Goal: Communication & Community: Answer question/provide support

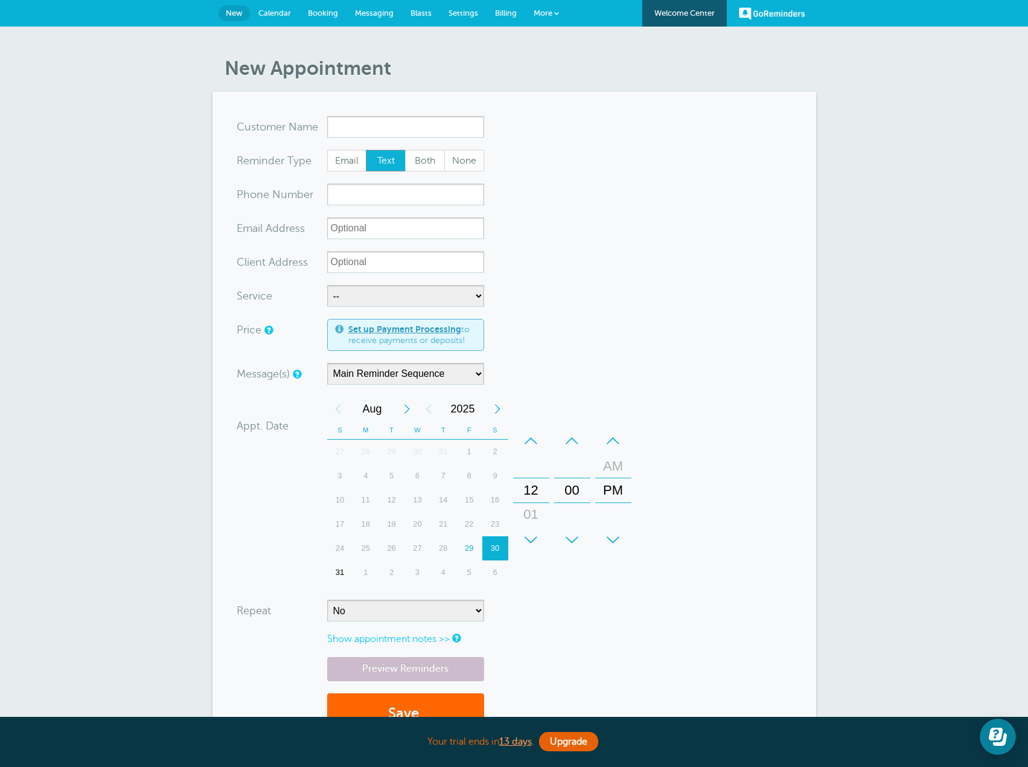
click at [363, 16] on span "Messaging" at bounding box center [374, 12] width 39 height 9
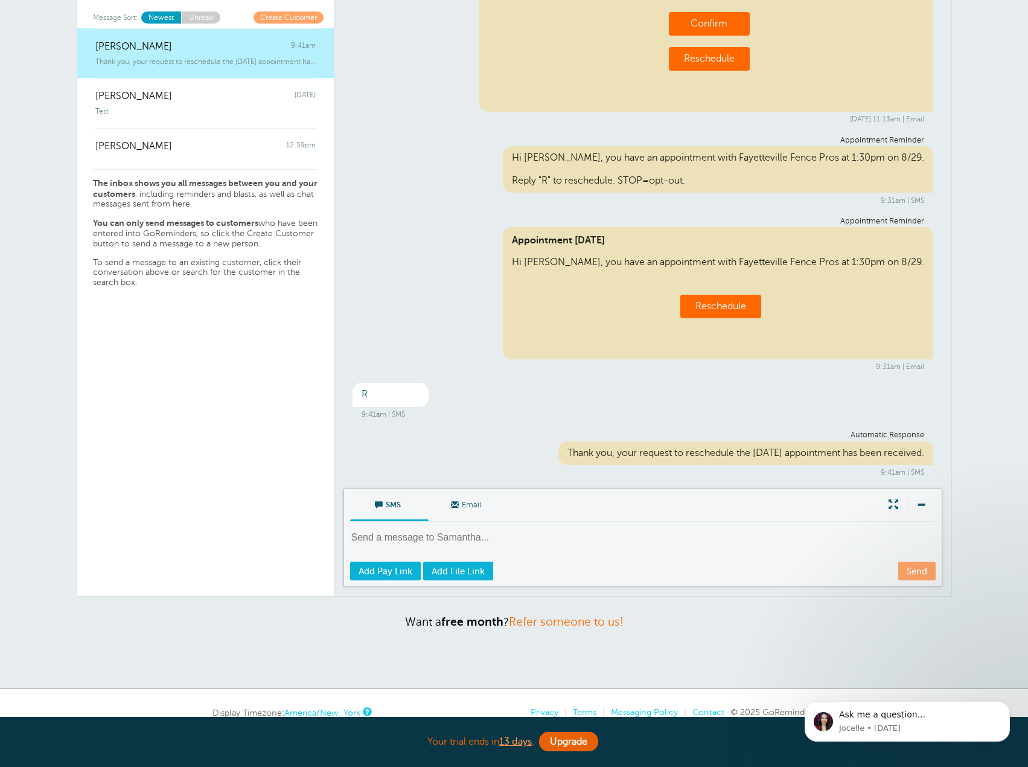
scroll to position [121, 0]
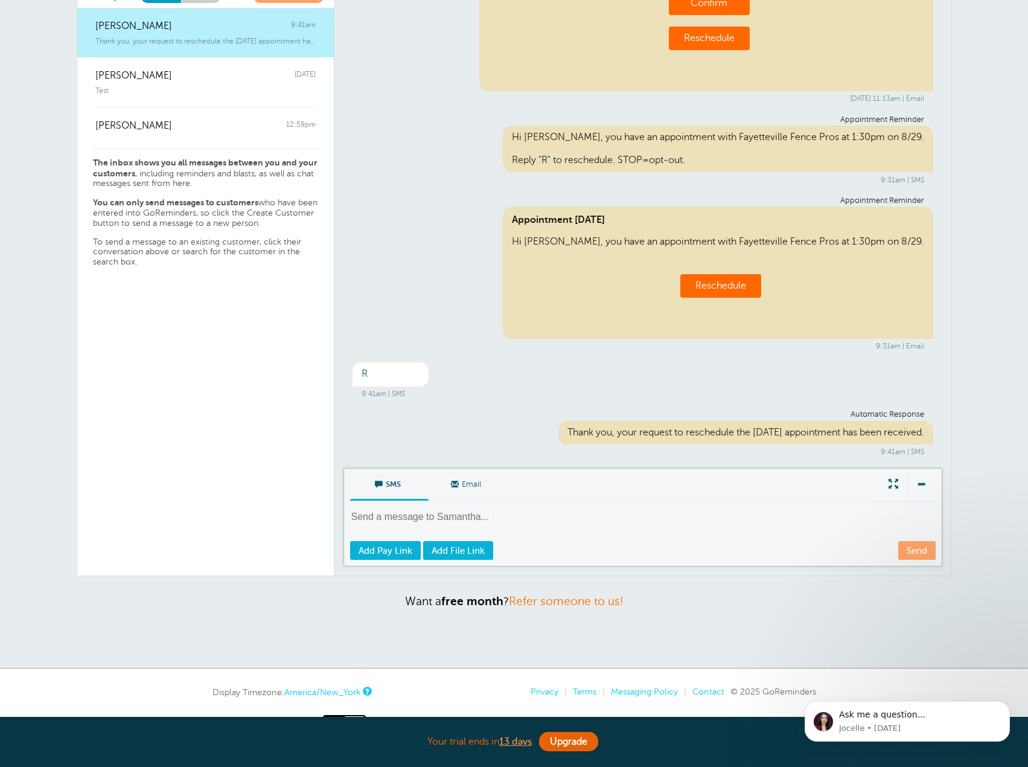
click at [424, 515] on textarea at bounding box center [644, 525] width 588 height 30
click at [420, 520] on textarea at bounding box center [644, 525] width 588 height 30
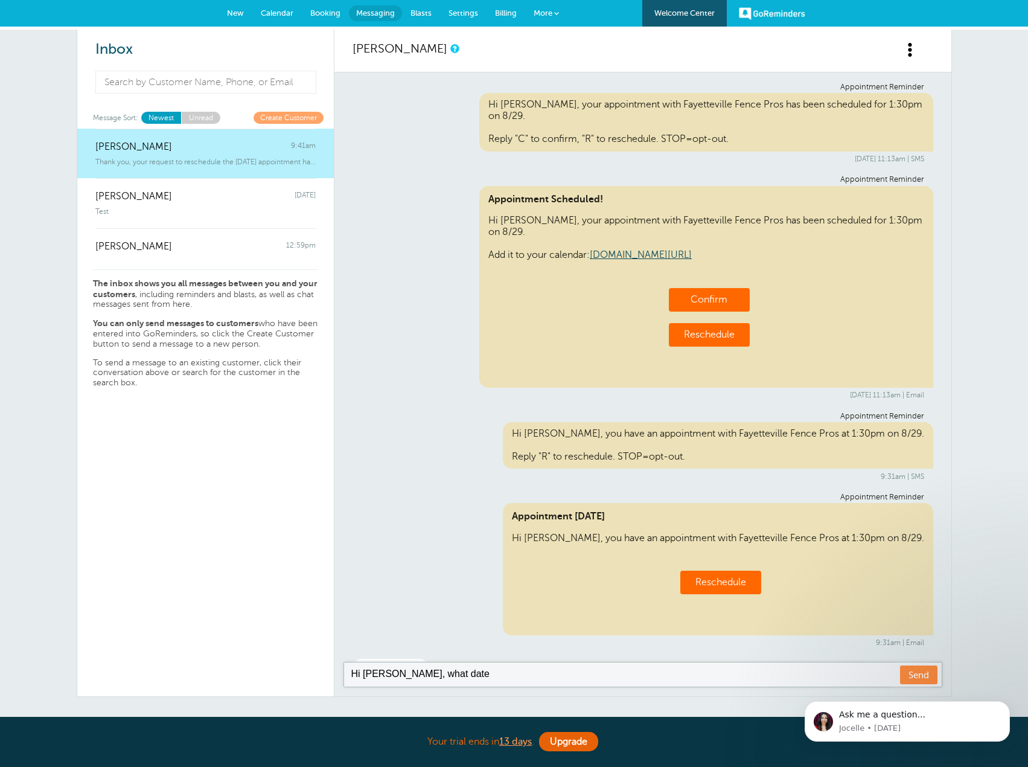
scroll to position [0, 0]
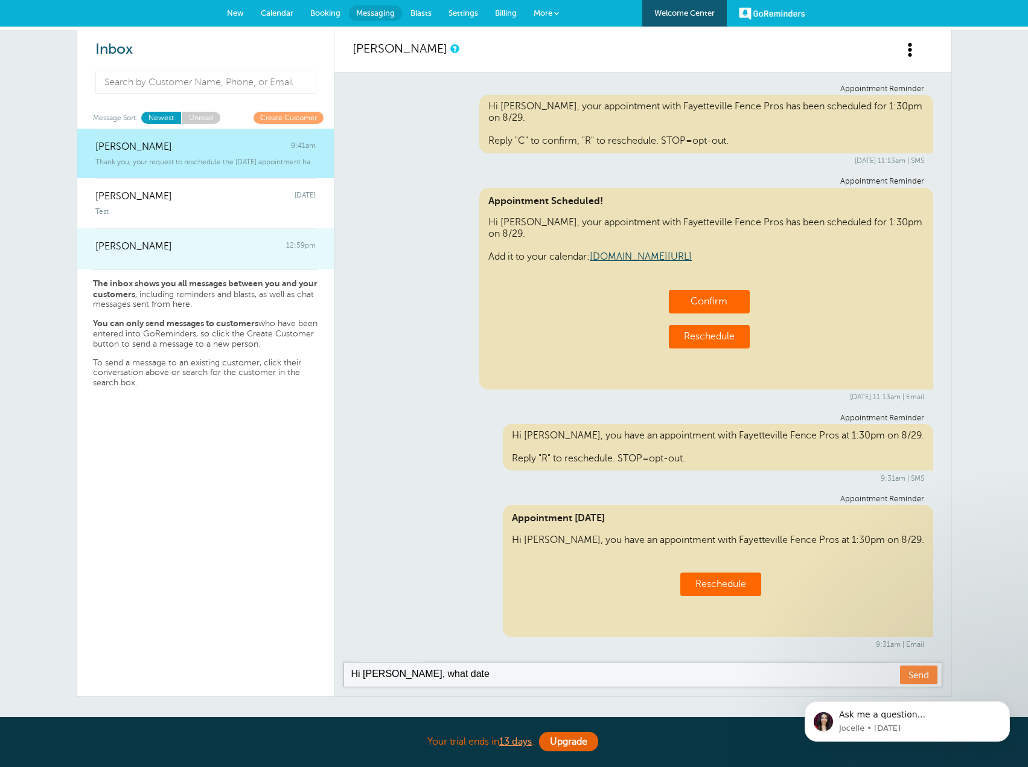
type textarea "Hi Samantha, what date"
click at [201, 243] on div "BRANDON FISHER 12:59pm" at bounding box center [205, 240] width 220 height 24
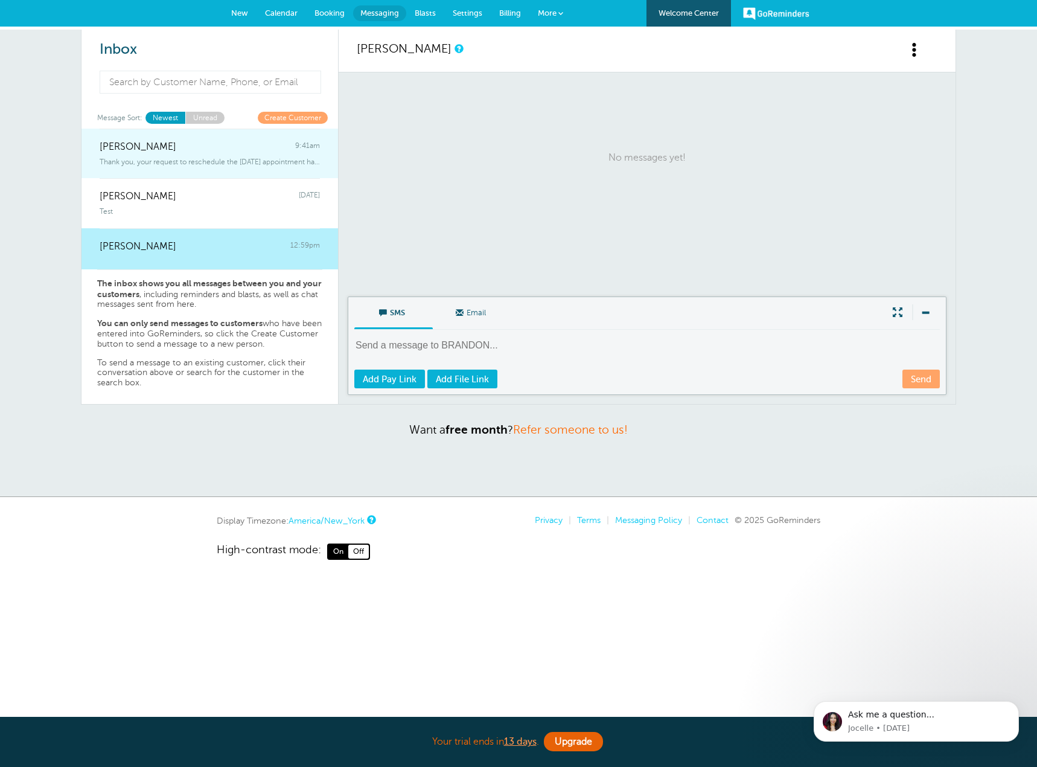
click at [113, 148] on span "Samantha Mitchell" at bounding box center [138, 146] width 77 height 11
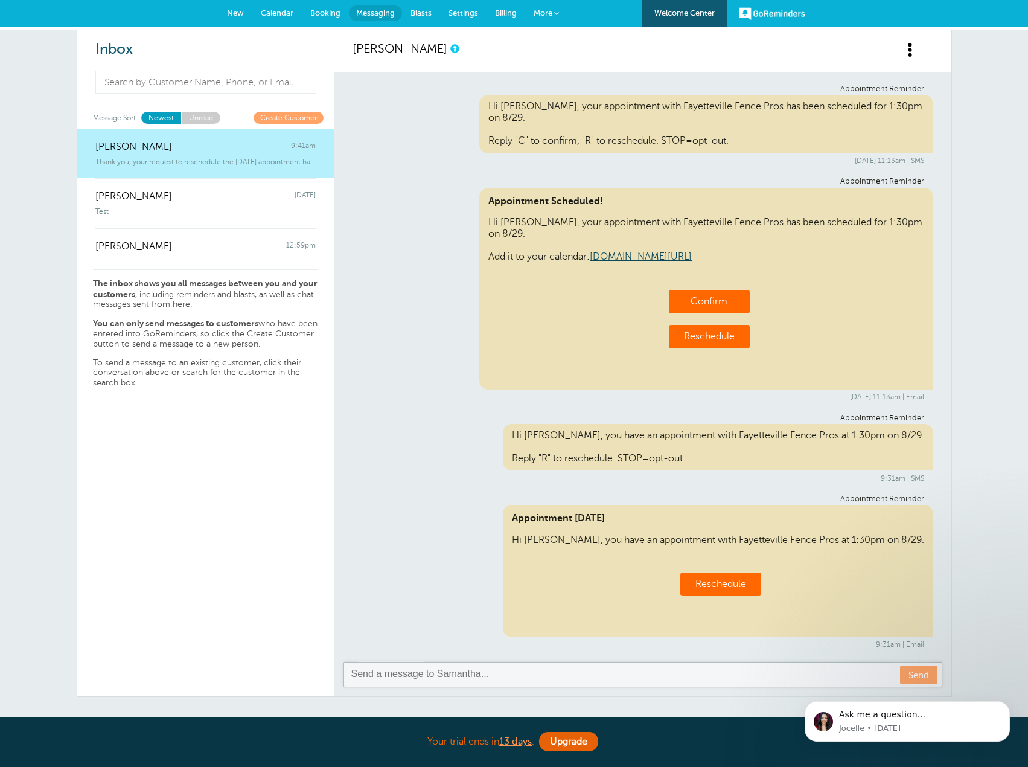
drag, startPoint x: 485, startPoint y: 103, endPoint x: 741, endPoint y: 139, distance: 258.5
click at [741, 139] on div "Hi Samantha, your appointment with Fayetteville Fence Pros has been scheduled f…" at bounding box center [706, 124] width 454 height 59
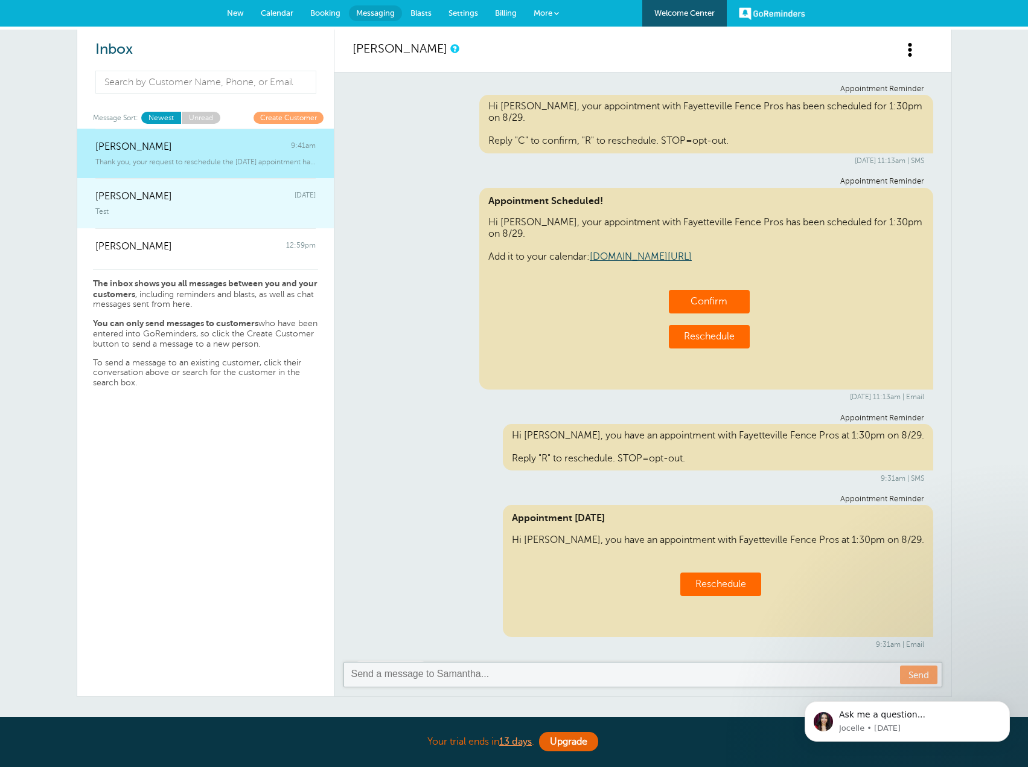
copy div "Hi Samantha, your appointment with Fayetteville Fence Pros has been scheduled f…"
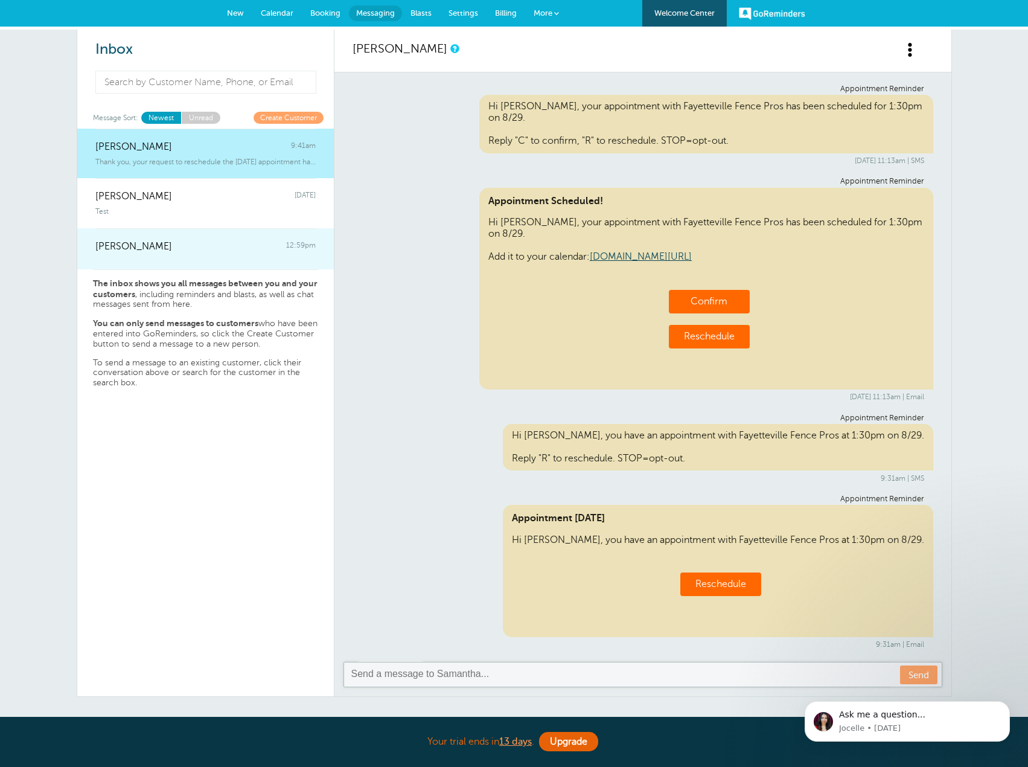
click at [219, 257] on link "BRANDON FISHER 12:59pm" at bounding box center [205, 248] width 257 height 41
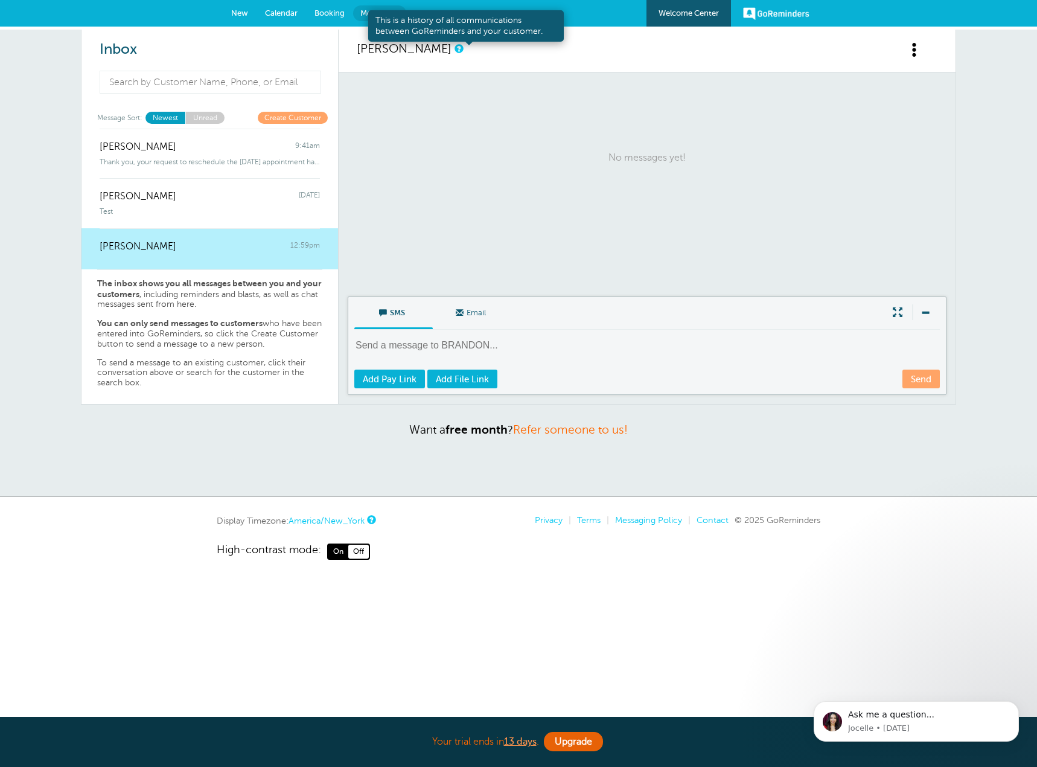
click at [462, 47] on link at bounding box center [457, 49] width 7 height 8
click at [917, 45] on span at bounding box center [914, 49] width 15 height 15
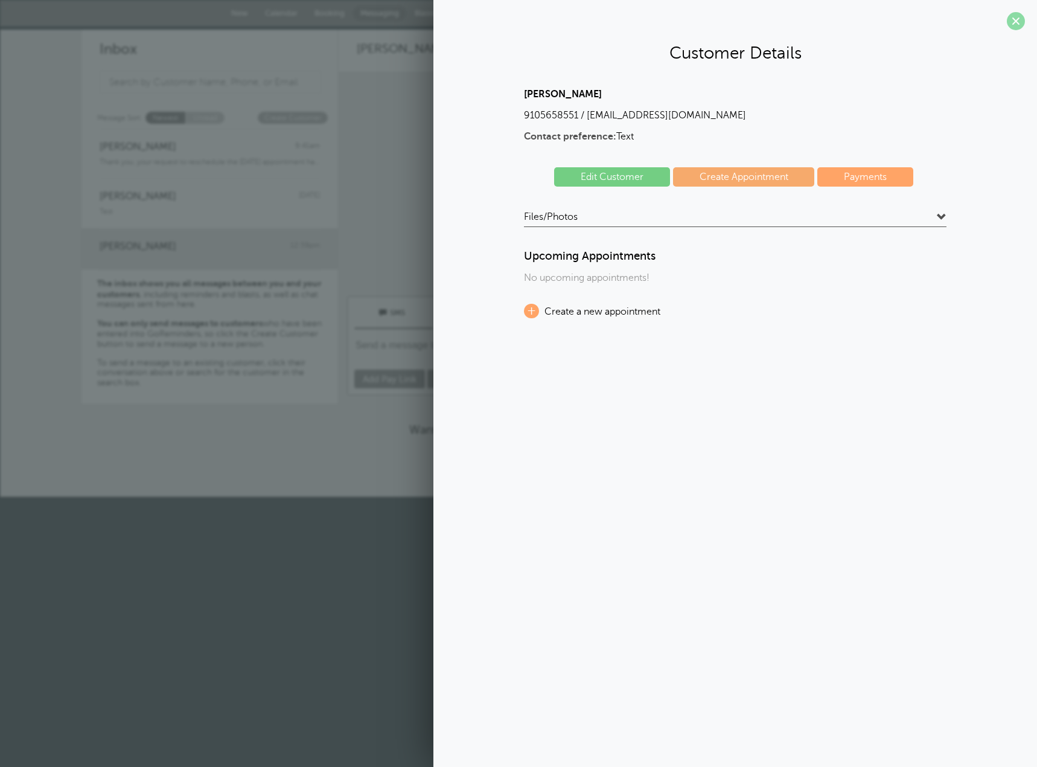
click at [1017, 22] on span at bounding box center [1016, 21] width 18 height 18
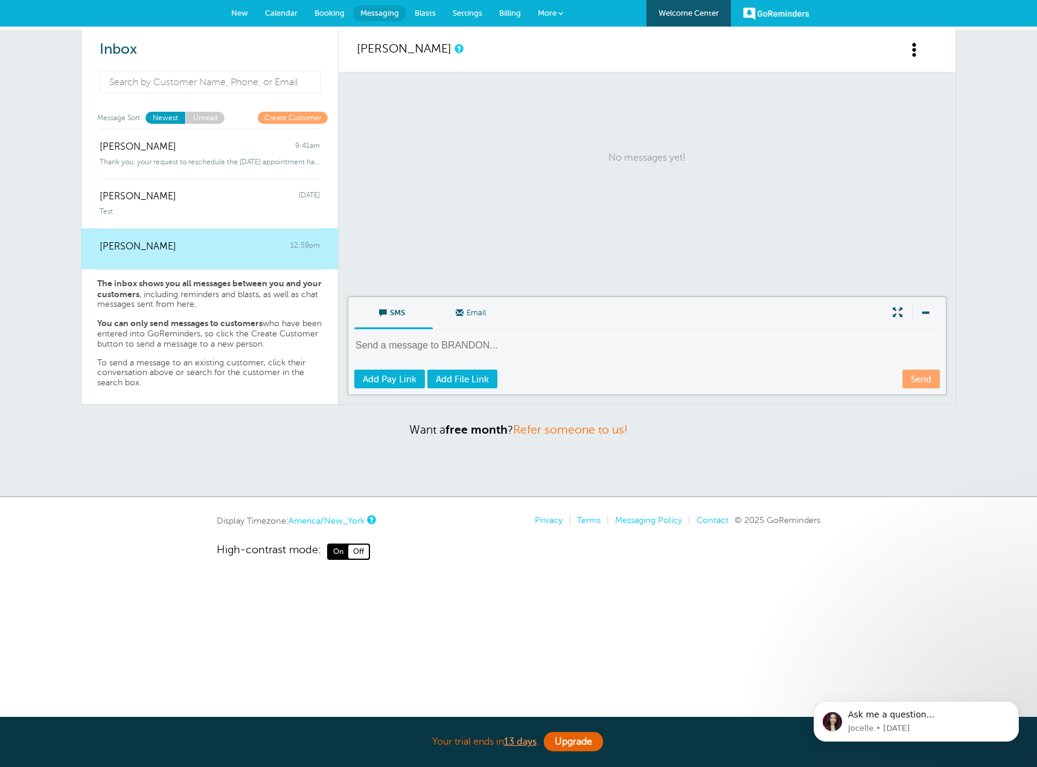
click at [436, 345] on textarea at bounding box center [648, 354] width 588 height 30
paste textarea "Hi Samantha, your appointment with Fayetteville Fence Pros has been scheduled f…"
type textarea "Hi Samantha, your appointment with Fayetteville Fence Pros has been scheduled f…"
click at [913, 377] on link "Send" at bounding box center [920, 378] width 37 height 19
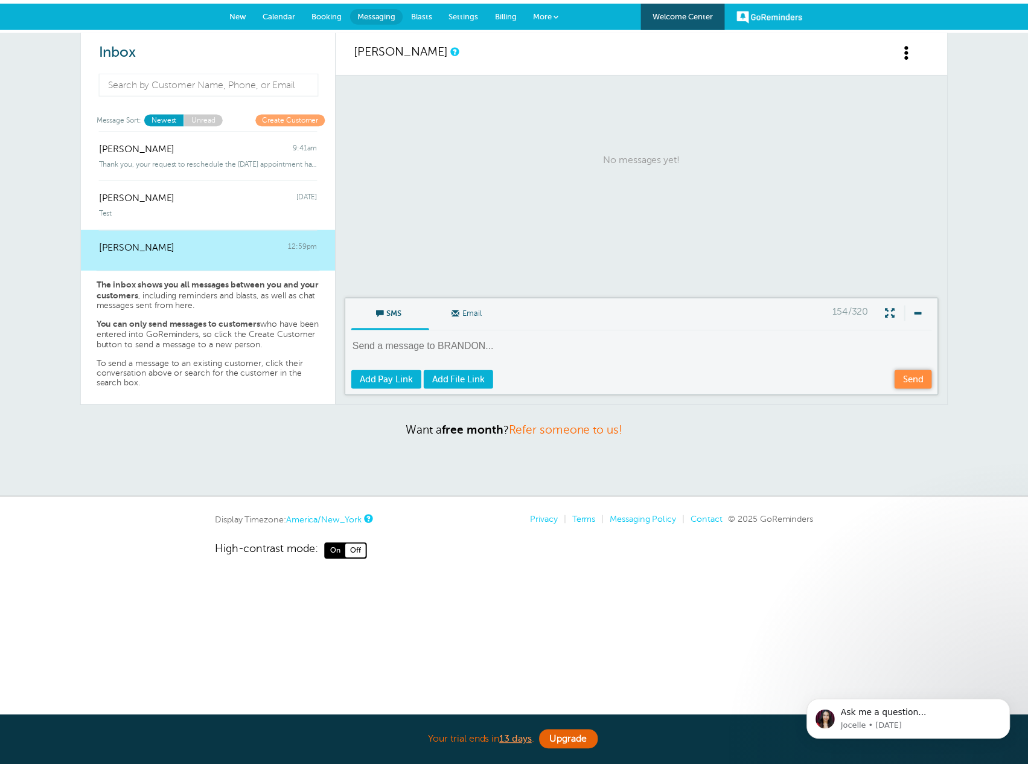
scroll to position [0, 0]
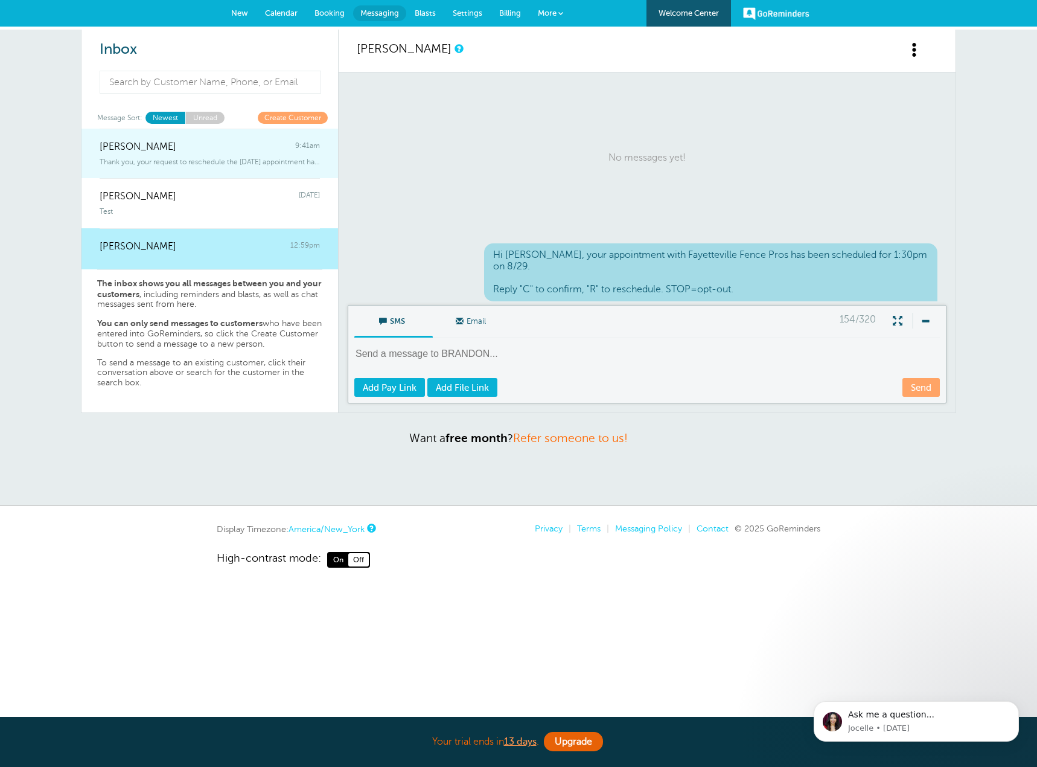
click at [228, 162] on span "Thank you, your request to reschedule the Friday, Aug. 29 appointment has b" at bounding box center [210, 162] width 220 height 8
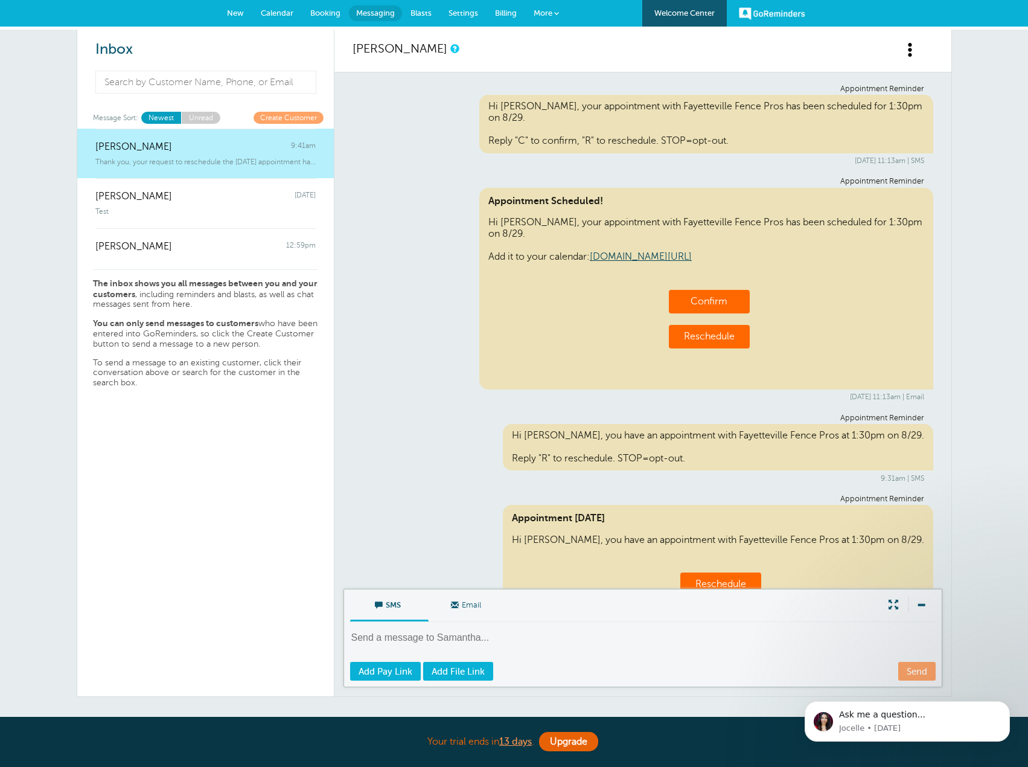
scroll to position [178, 0]
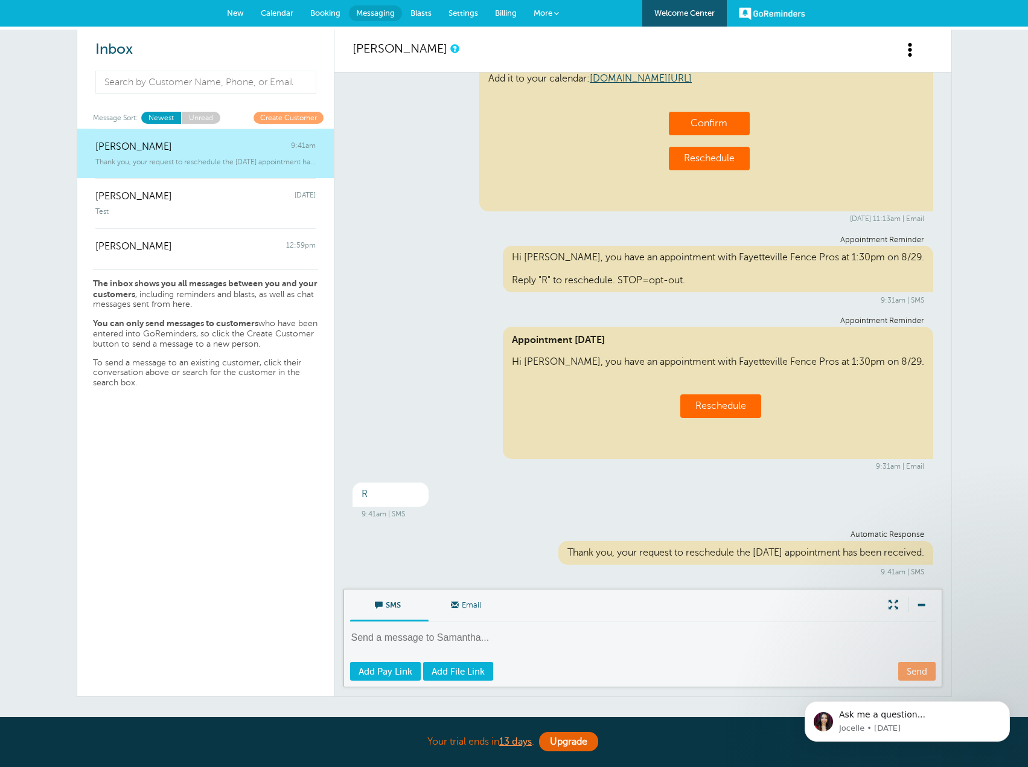
click at [468, 636] on textarea at bounding box center [644, 646] width 588 height 30
click at [553, 17] on link "More" at bounding box center [546, 13] width 42 height 27
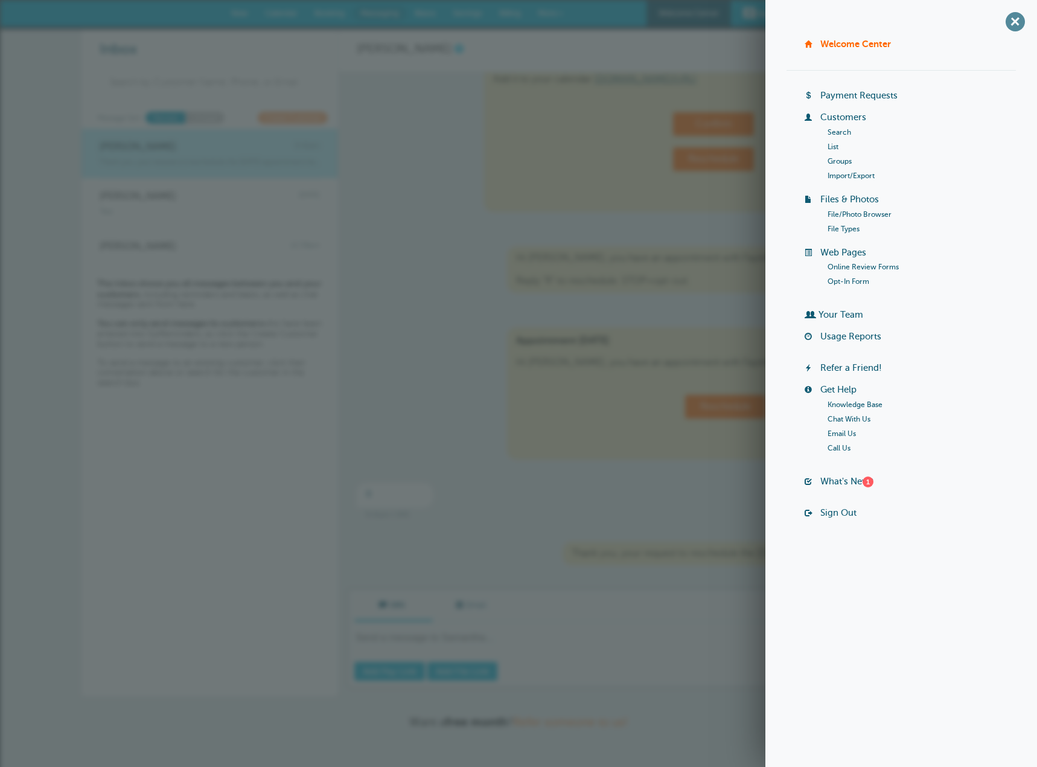
click at [1016, 24] on span "+" at bounding box center [1014, 21] width 27 height 27
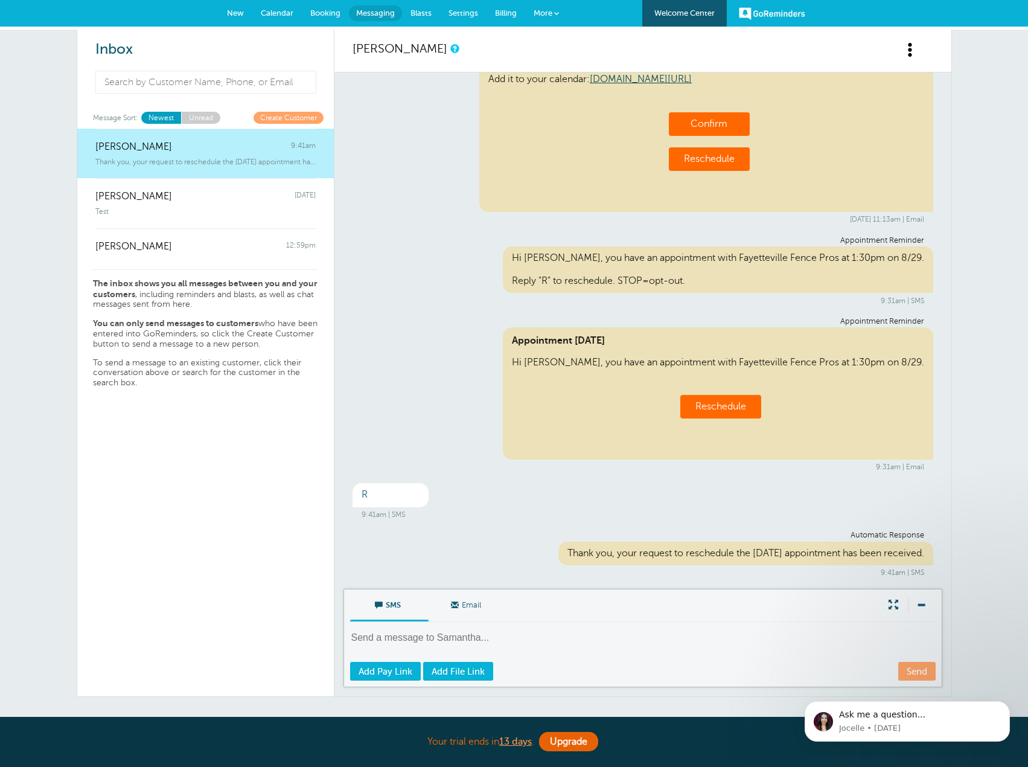
click at [461, 645] on textarea at bounding box center [644, 646] width 588 height 30
type textarea "G"
click at [728, 410] on link "Reschedule" at bounding box center [720, 406] width 51 height 11
click at [465, 637] on textarea "Hi [PERSON_NAME]," at bounding box center [644, 646] width 588 height 30
click at [436, 637] on textarea "Hi [PERSON_NAME]," at bounding box center [644, 646] width 588 height 30
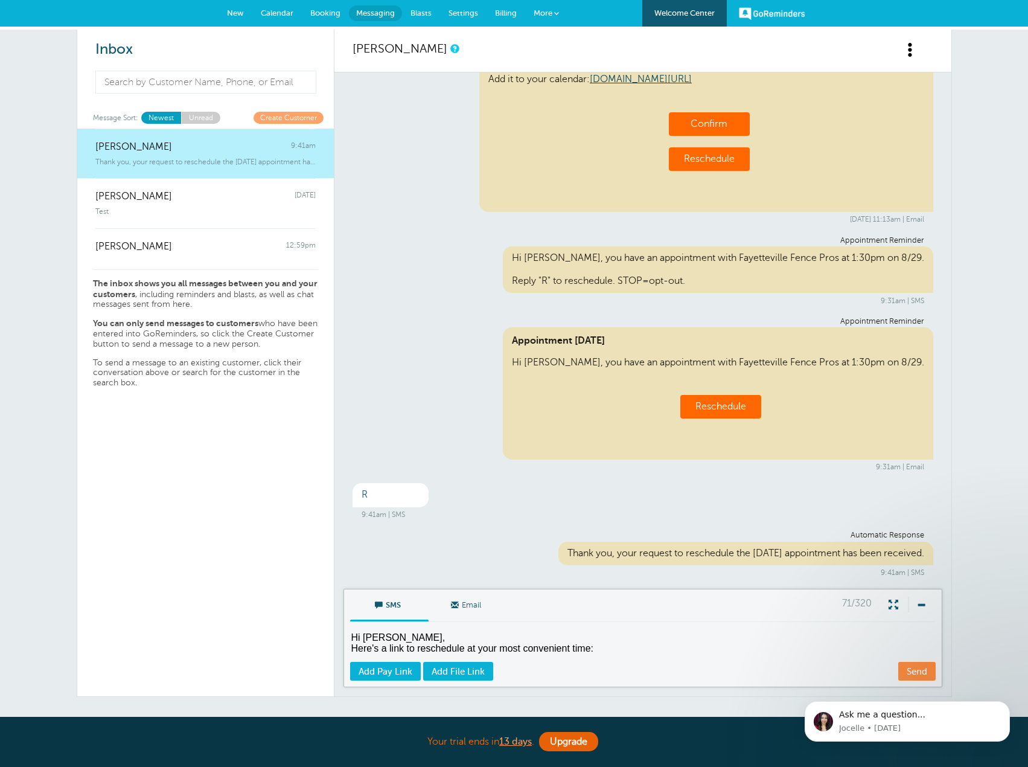
scroll to position [4, 0]
paste textarea "https://fayettevillefencepros.com/contact-us/"
type textarea "Hi Samantha, Here's a link to reschedule at your most convenient time: https://…"
click at [916, 671] on link "Send" at bounding box center [916, 671] width 37 height 19
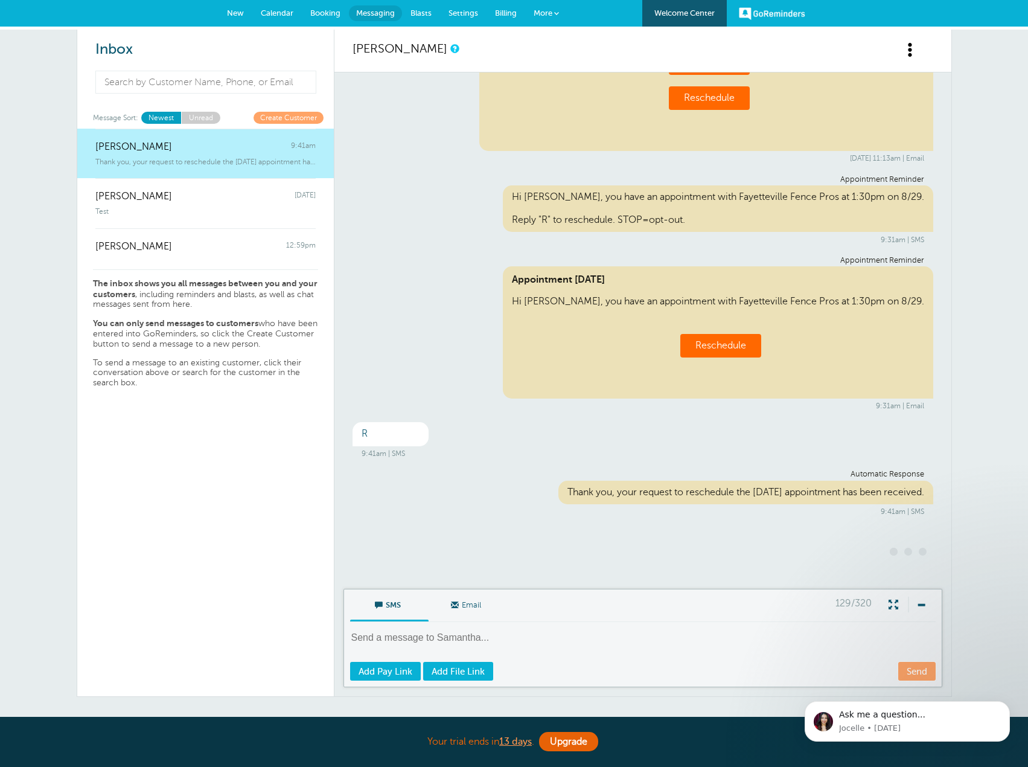
scroll to position [285, 0]
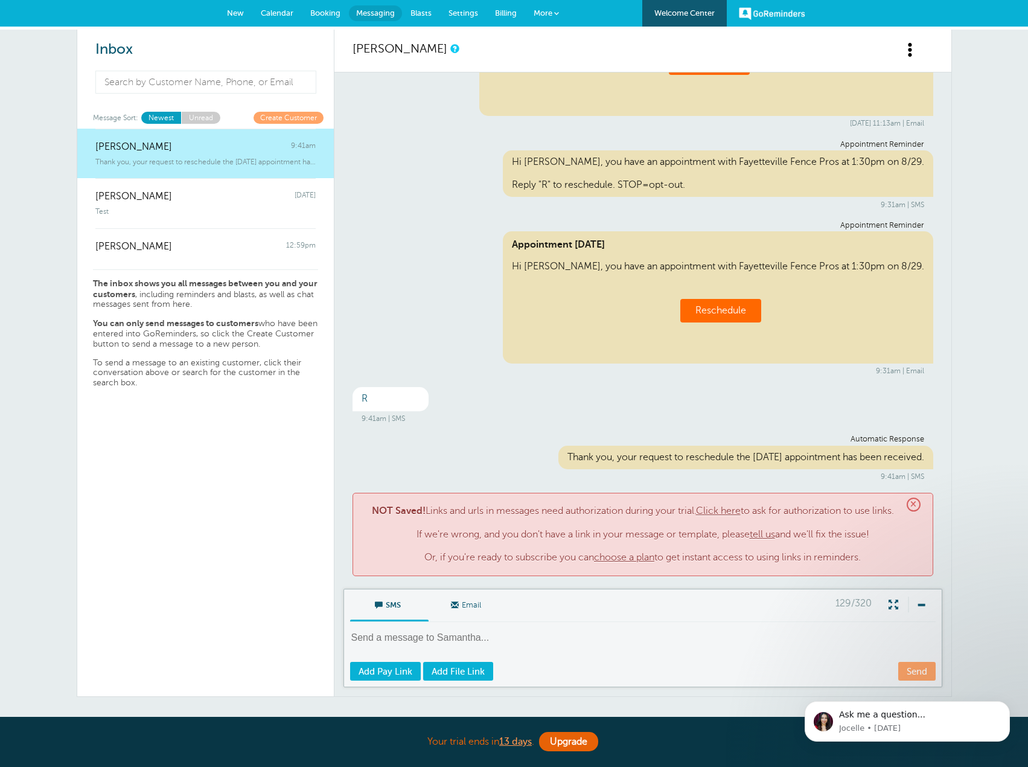
click at [732, 505] on link "Click here" at bounding box center [718, 510] width 45 height 11
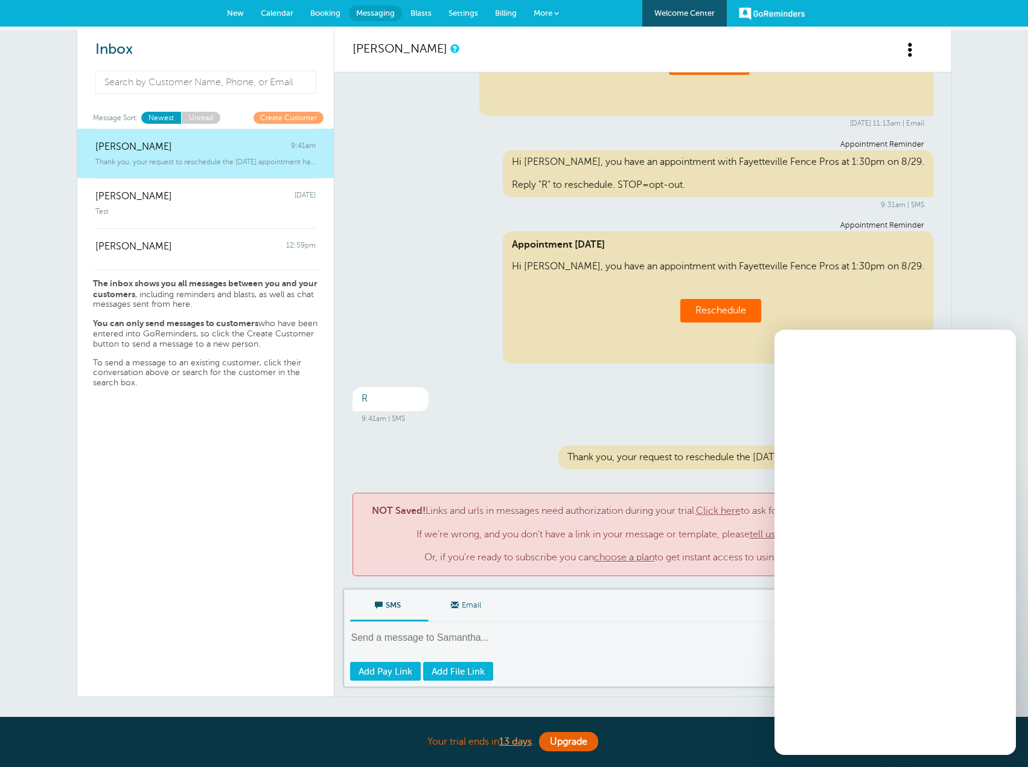
scroll to position [0, 0]
click at [1002, 343] on div "Close" at bounding box center [997, 345] width 22 height 22
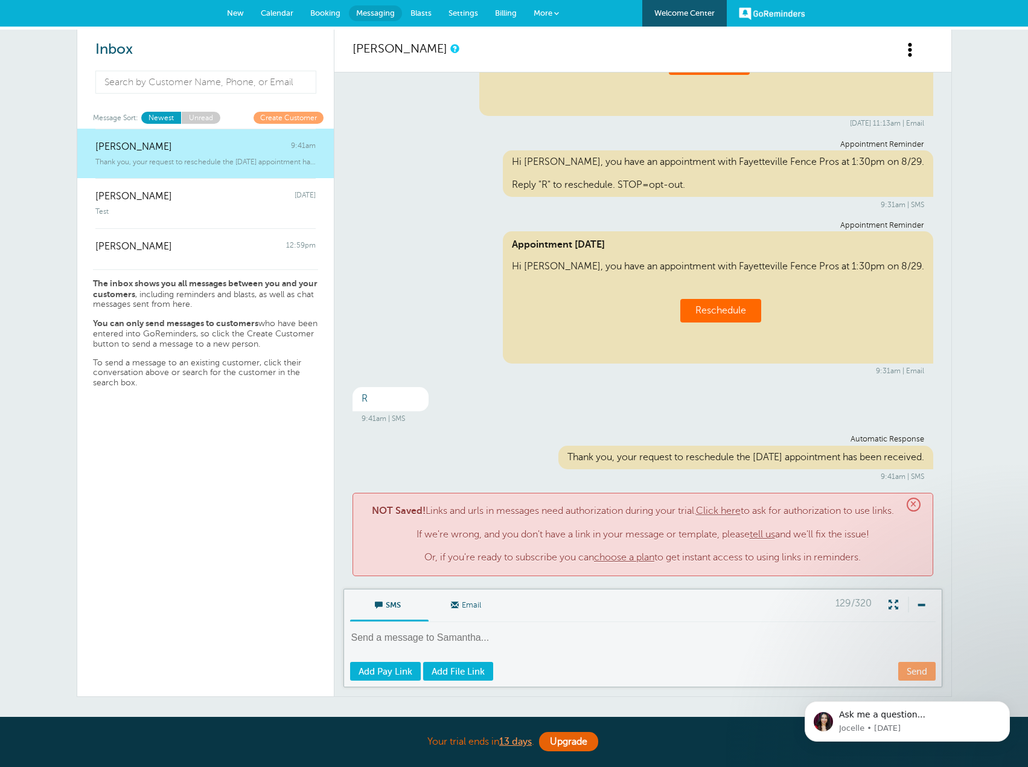
click at [626, 558] on link "choose a plan" at bounding box center [624, 557] width 60 height 11
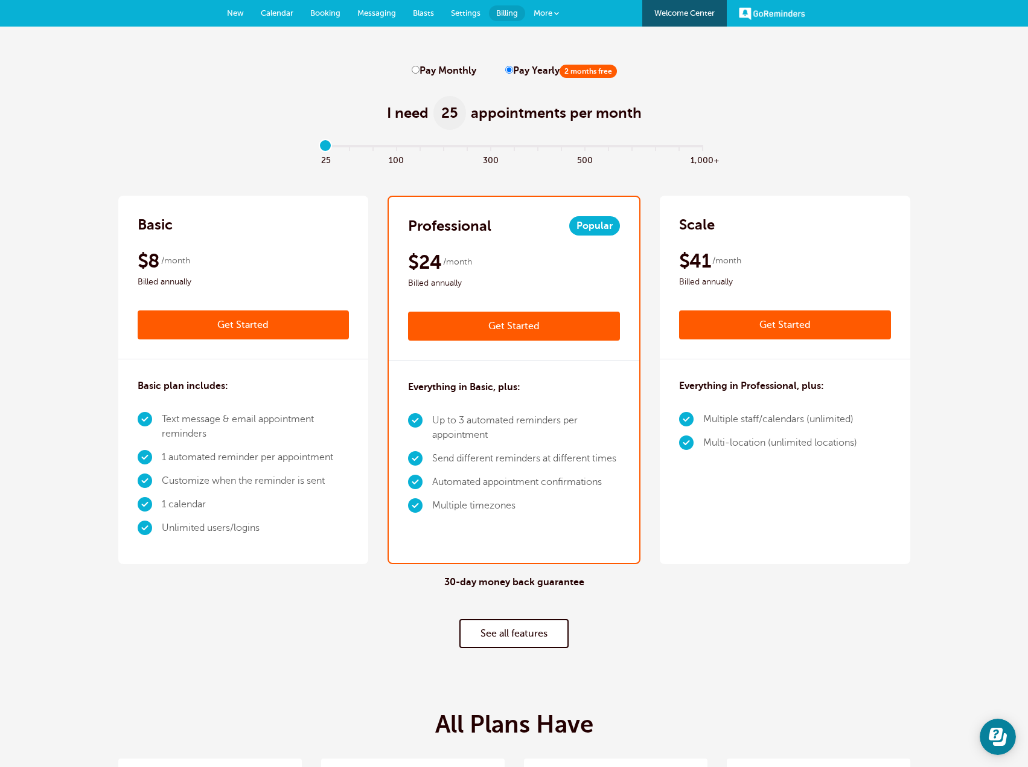
click at [254, 322] on link "Get Started" at bounding box center [244, 324] width 212 height 29
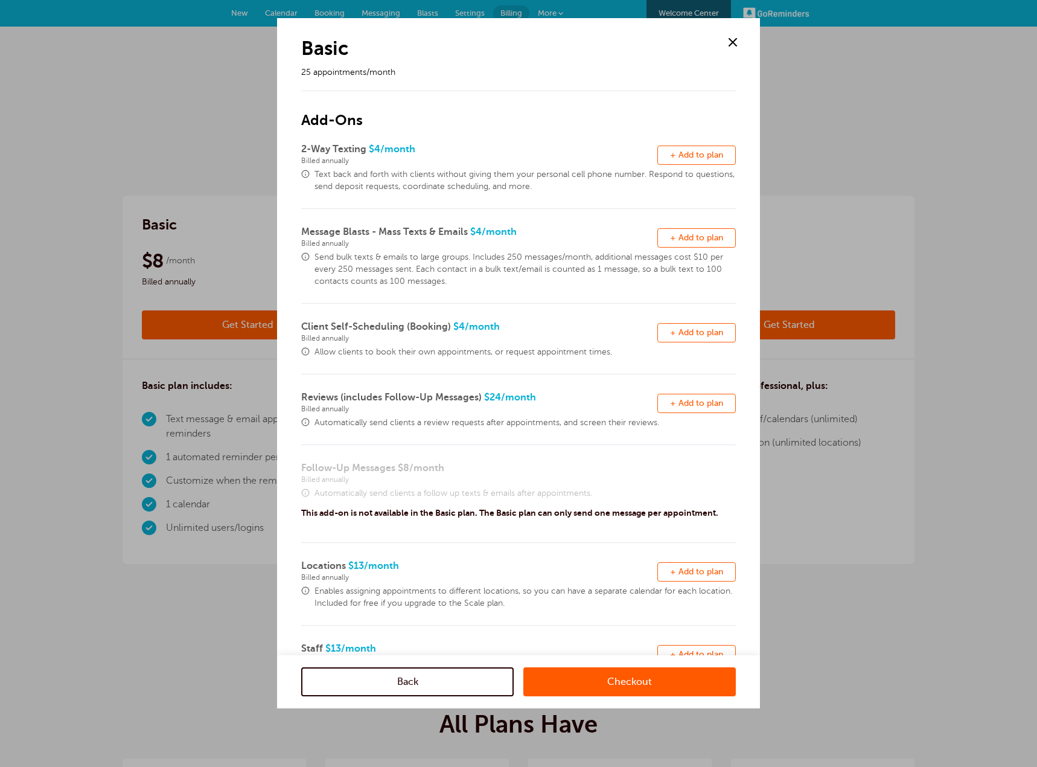
click at [690, 153] on span "+ Add to plan" at bounding box center [696, 154] width 53 height 9
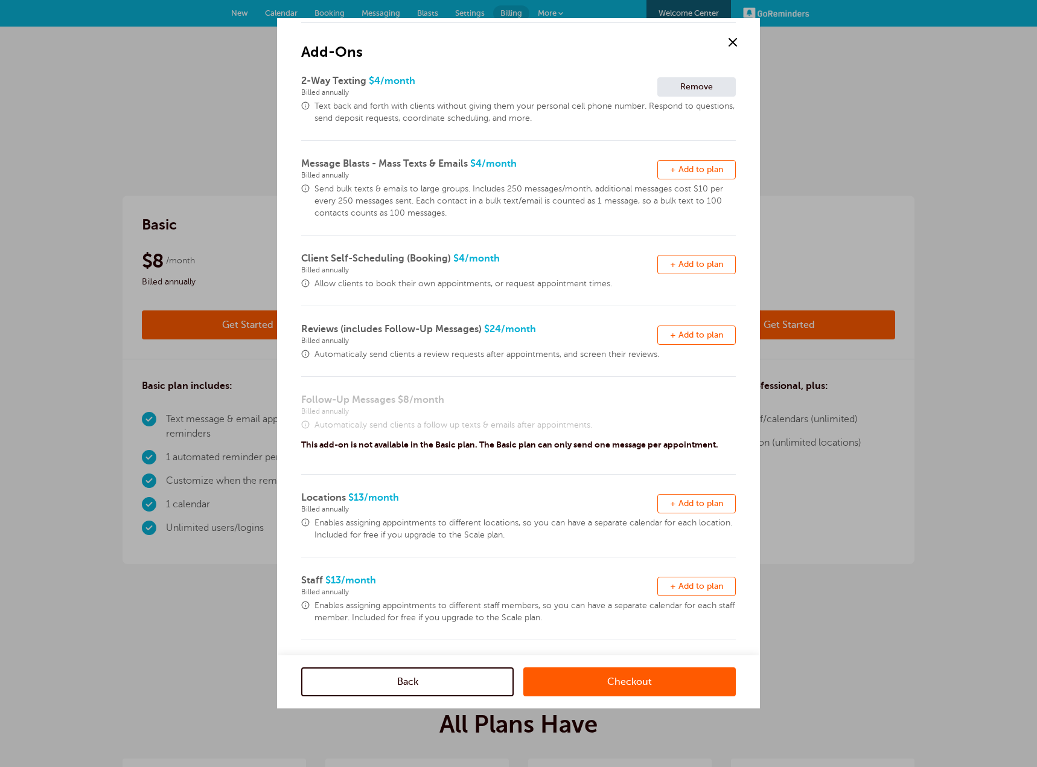
scroll to position [69, 0]
drag, startPoint x: 619, startPoint y: 685, endPoint x: 608, endPoint y: 687, distance: 11.0
click at [619, 685] on link "Checkout" at bounding box center [629, 681] width 212 height 29
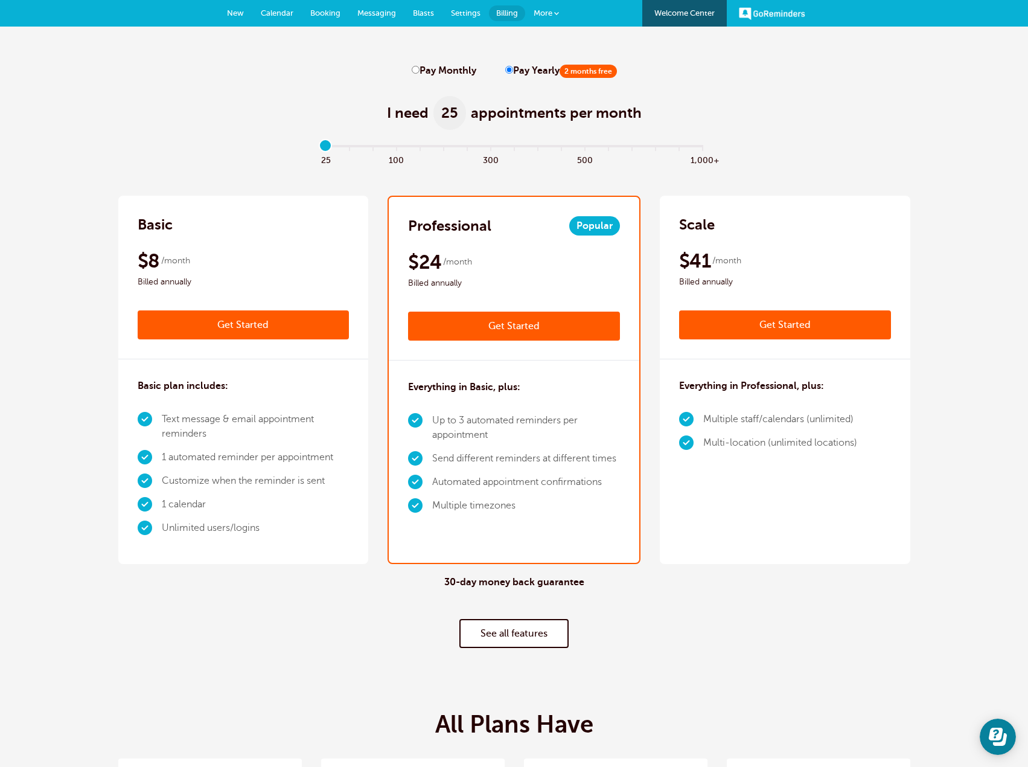
click at [419, 66] on label "Pay Monthly" at bounding box center [444, 70] width 65 height 11
click at [419, 66] on input "Pay Monthly" at bounding box center [416, 70] width 8 height 8
radio input "true"
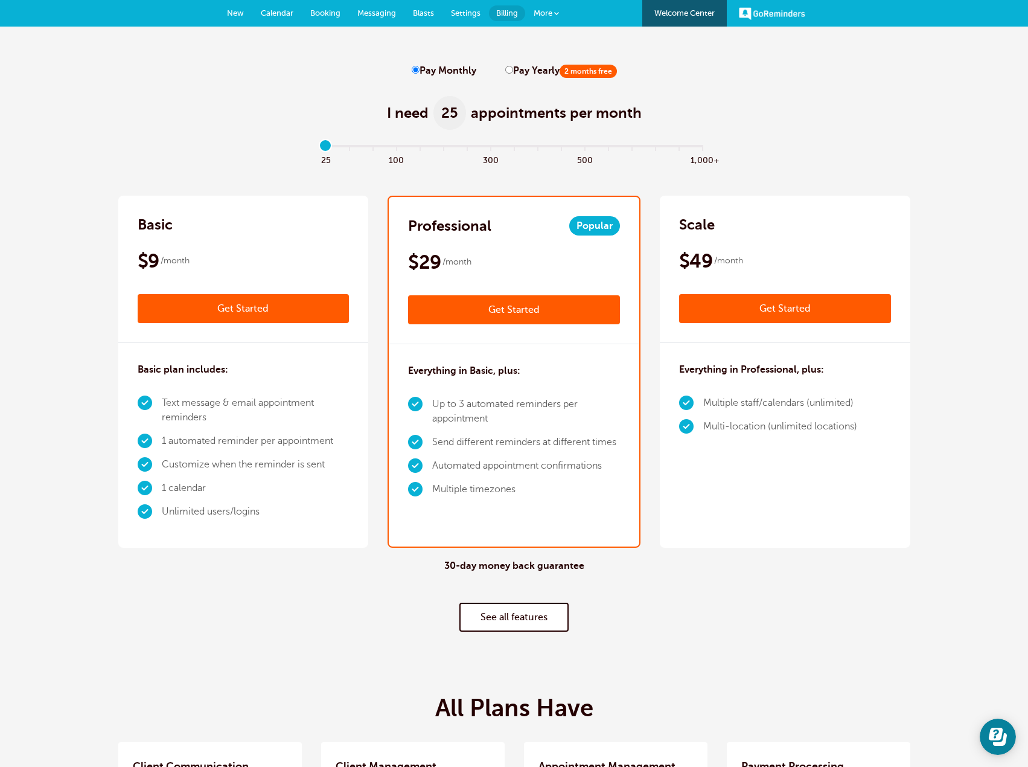
click at [257, 307] on link "Get Started" at bounding box center [244, 308] width 212 height 29
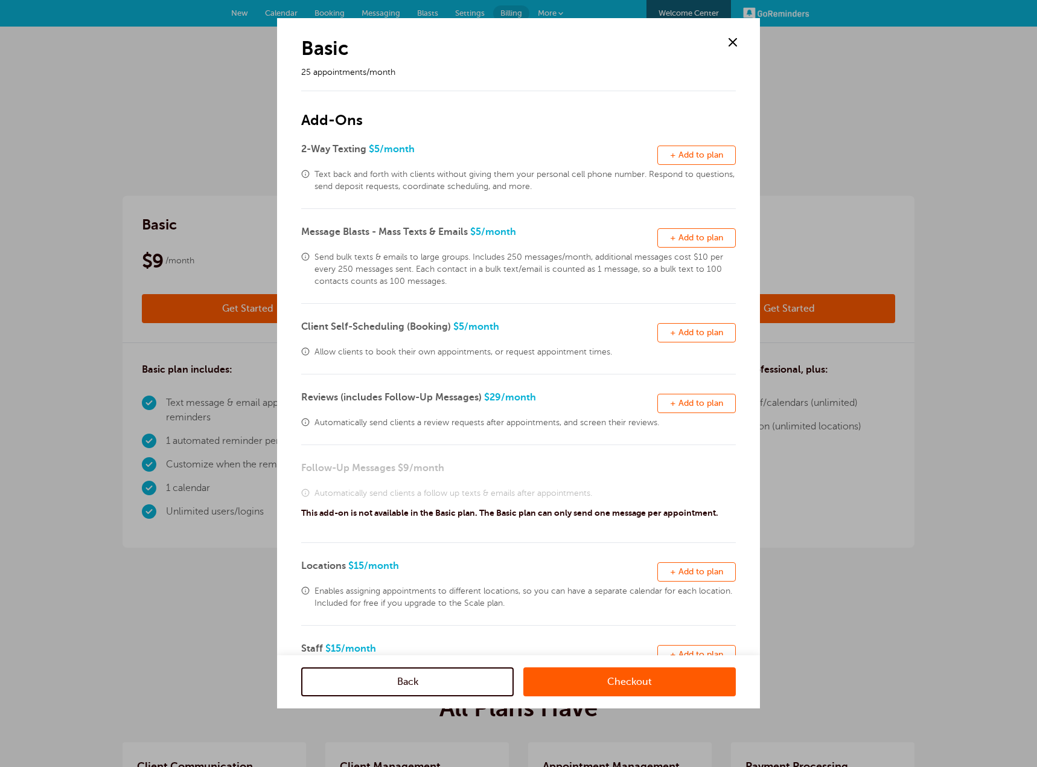
click at [690, 160] on button "Remove + Add to plan" at bounding box center [696, 154] width 78 height 19
click at [587, 681] on link "Checkout" at bounding box center [629, 681] width 212 height 29
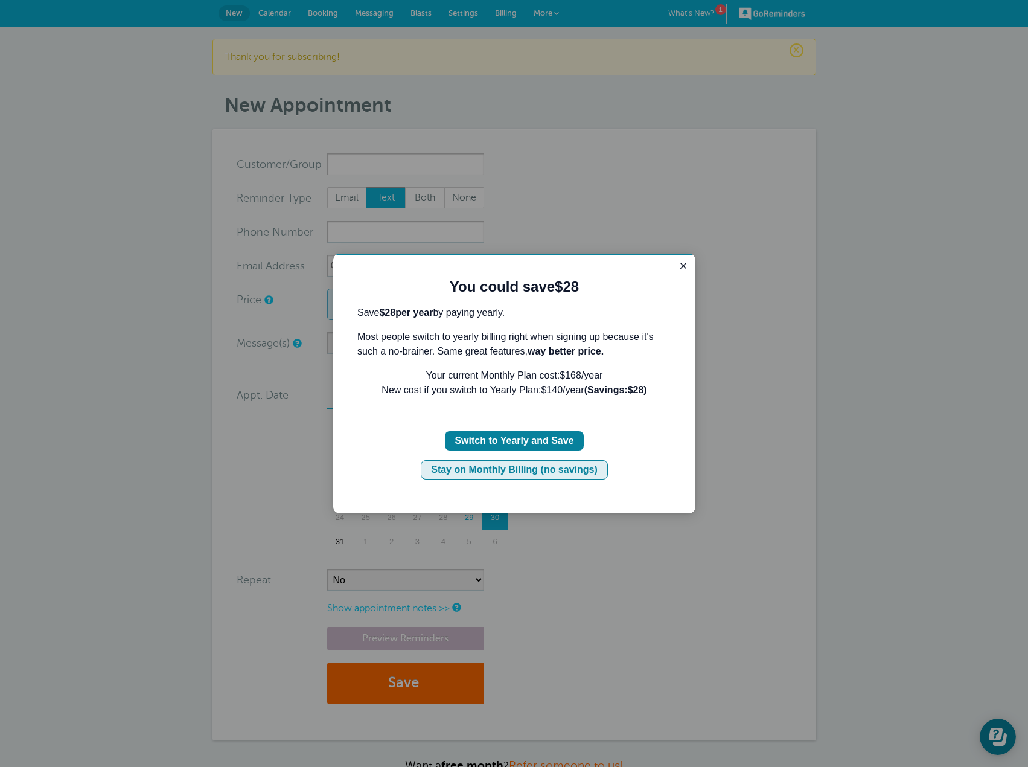
click at [573, 466] on div "Stay on Monthly Billing (no savings)" at bounding box center [514, 469] width 167 height 14
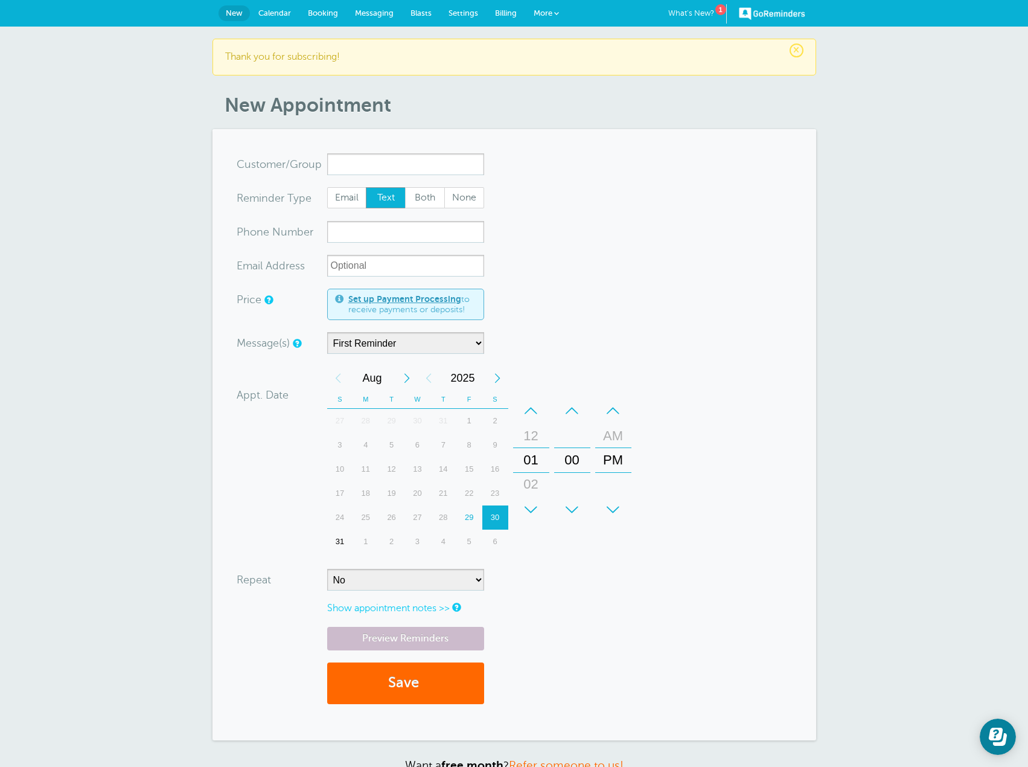
click at [384, 11] on span "Messaging" at bounding box center [374, 12] width 39 height 9
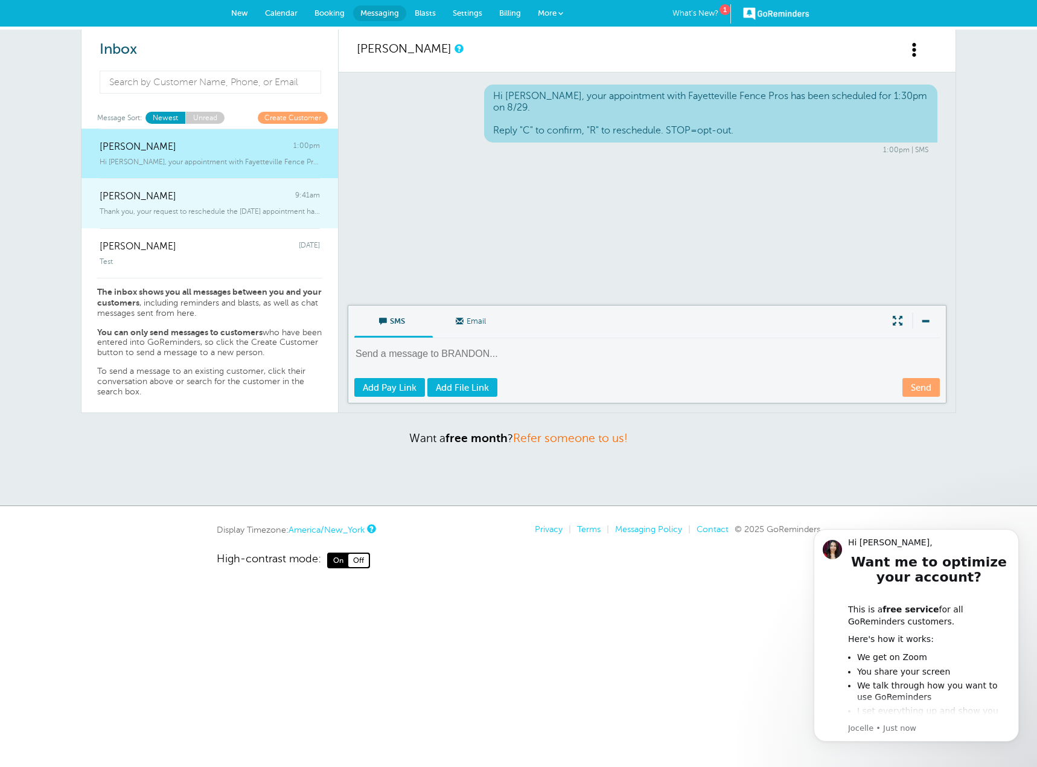
click at [225, 204] on div "Thank you, your request to reschedule the [DATE] appointment has b" at bounding box center [210, 208] width 220 height 13
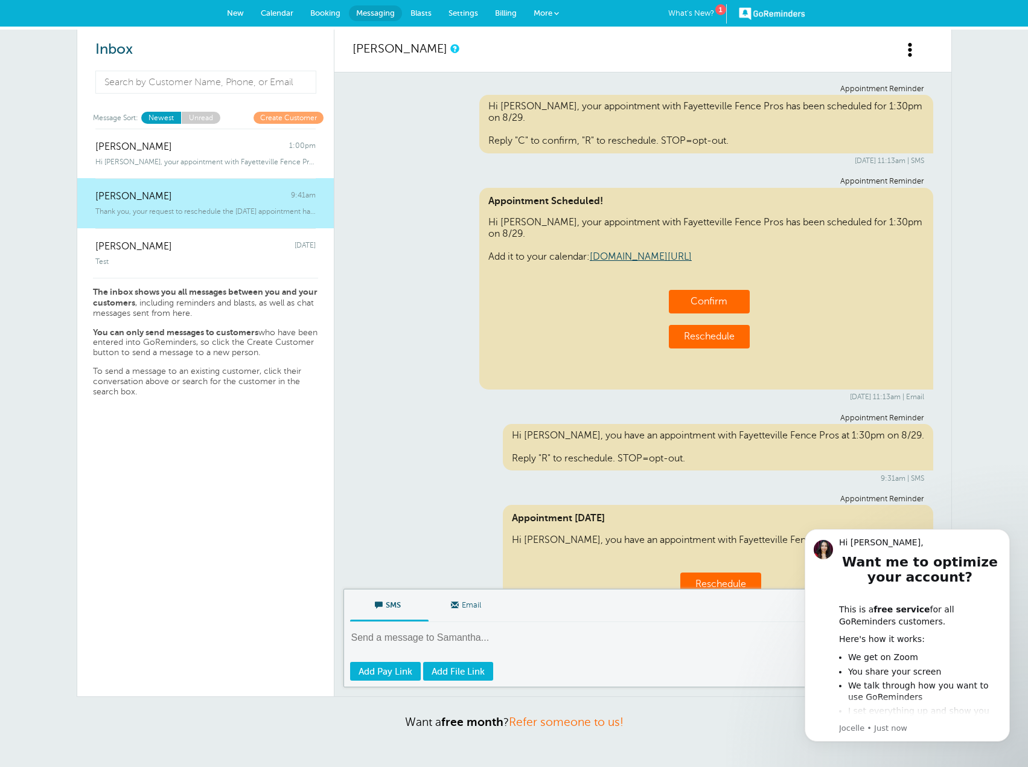
scroll to position [178, 0]
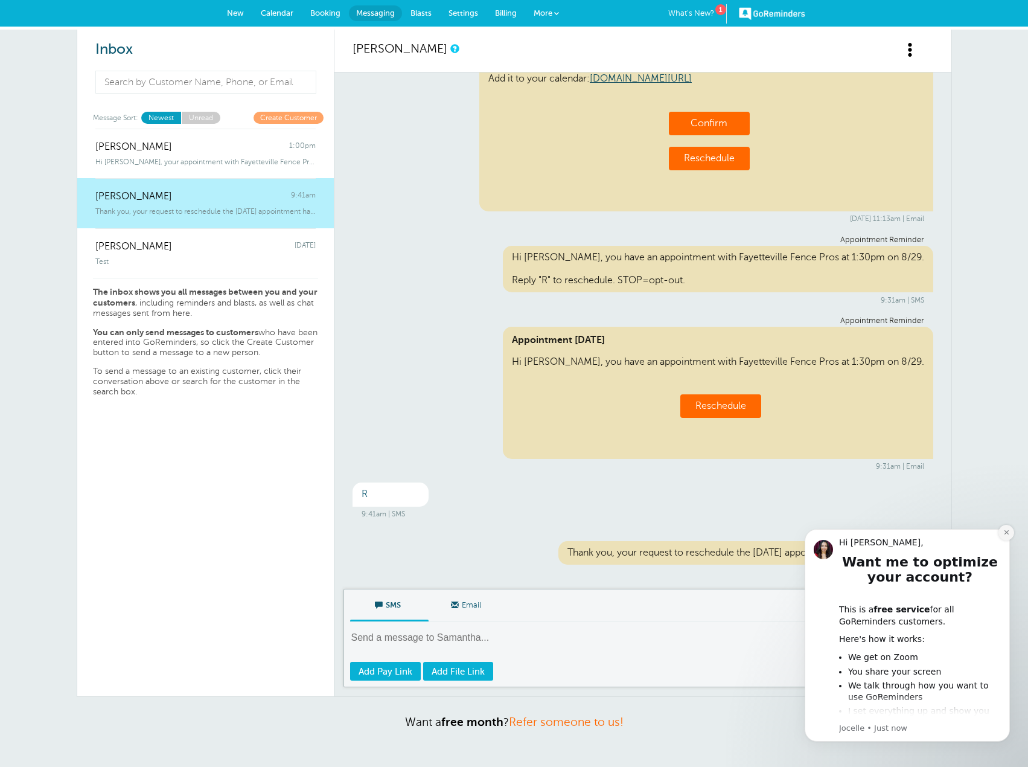
click at [1007, 535] on icon "Dismiss notification" at bounding box center [1006, 532] width 7 height 7
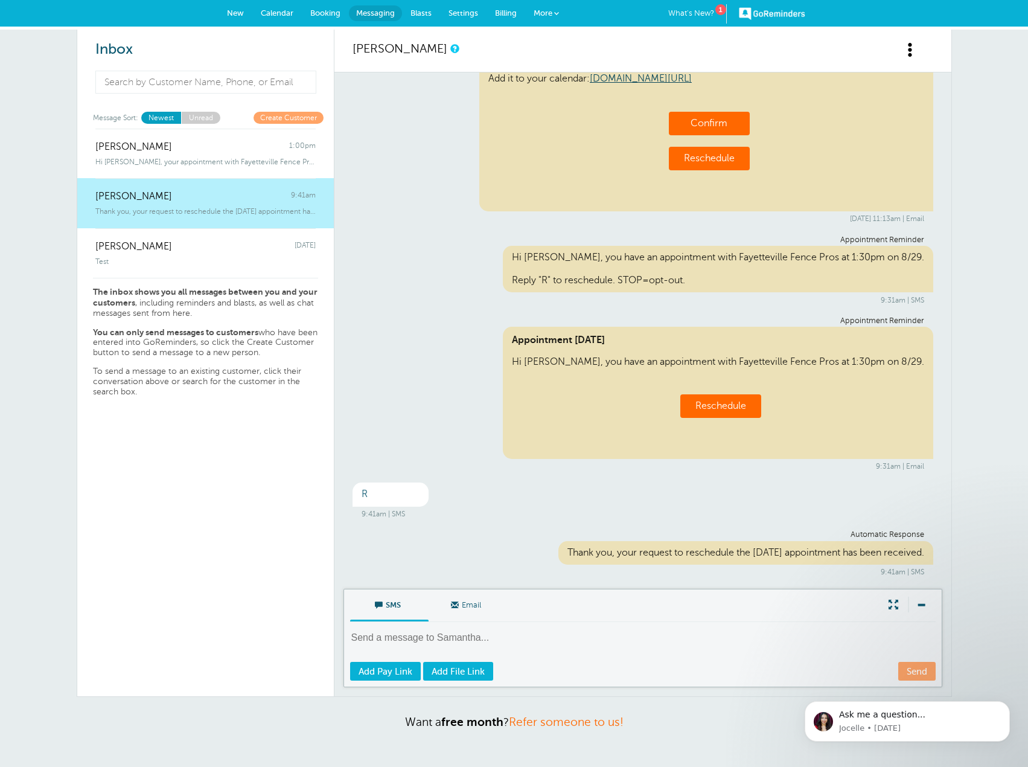
click at [505, 636] on textarea at bounding box center [644, 646] width 588 height 30
click at [419, 634] on textarea at bounding box center [644, 646] width 588 height 30
paste textarea "We received your request to reschedule your appointment. You can book a new tim…"
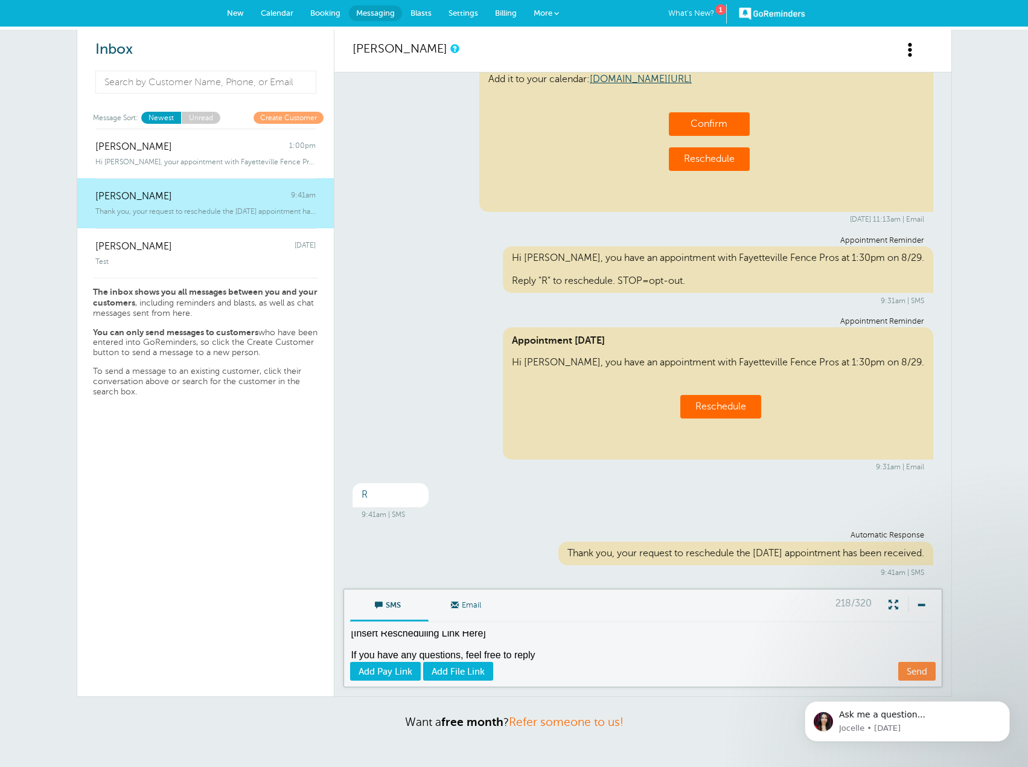
scroll to position [9, 0]
type textarea "Hi [PERSON_NAME], We received your request to reschedule your appointment. You …"
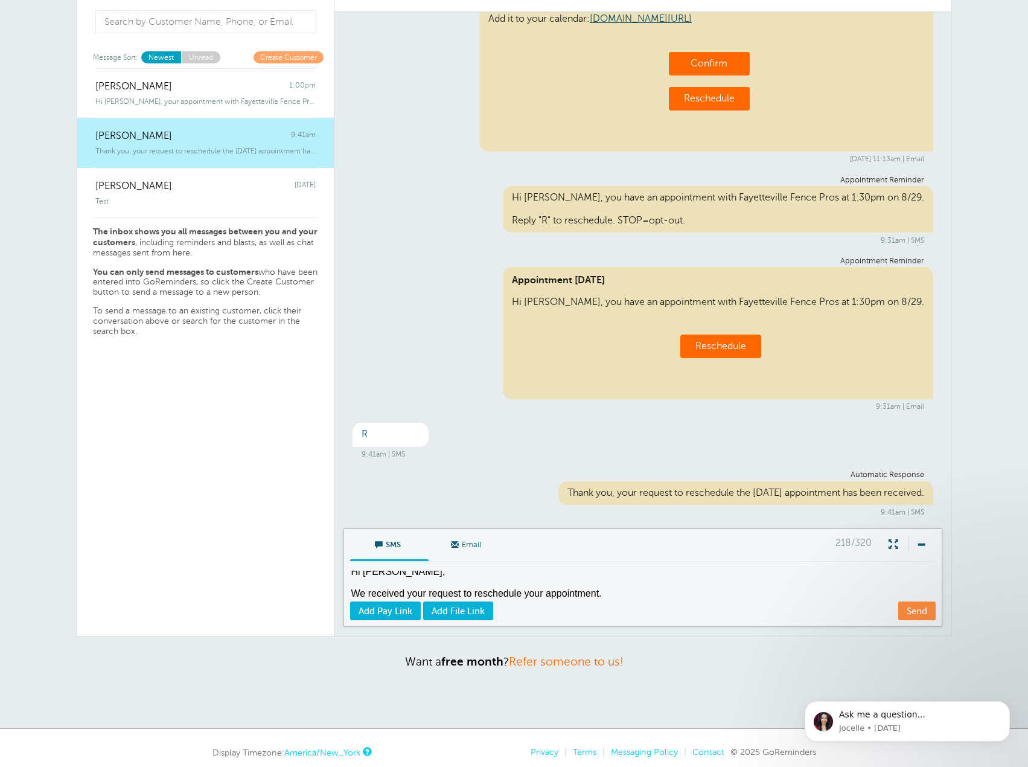
scroll to position [5, 0]
drag, startPoint x: 465, startPoint y: 579, endPoint x: 349, endPoint y: 580, distance: 115.3
click at [350, 582] on textarea "Hi Samantha, We received your request to reschedule your appointment. You can b…" at bounding box center [644, 585] width 588 height 30
click at [383, 580] on textarea at bounding box center [644, 585] width 588 height 30
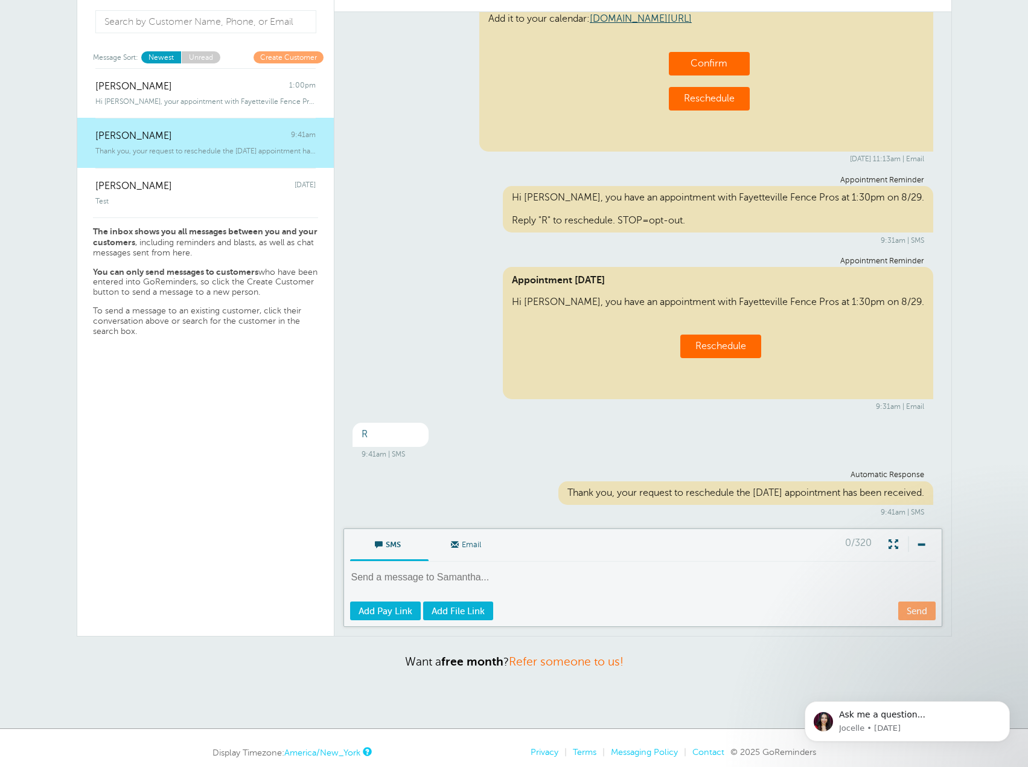
paste textarea "Hi Samantha, We received your request to reschedule your appointment. You can b…"
type textarea "Hi Samantha, We received your request to reschedule your appointment. You can b…"
click at [914, 613] on link "Send" at bounding box center [916, 610] width 37 height 19
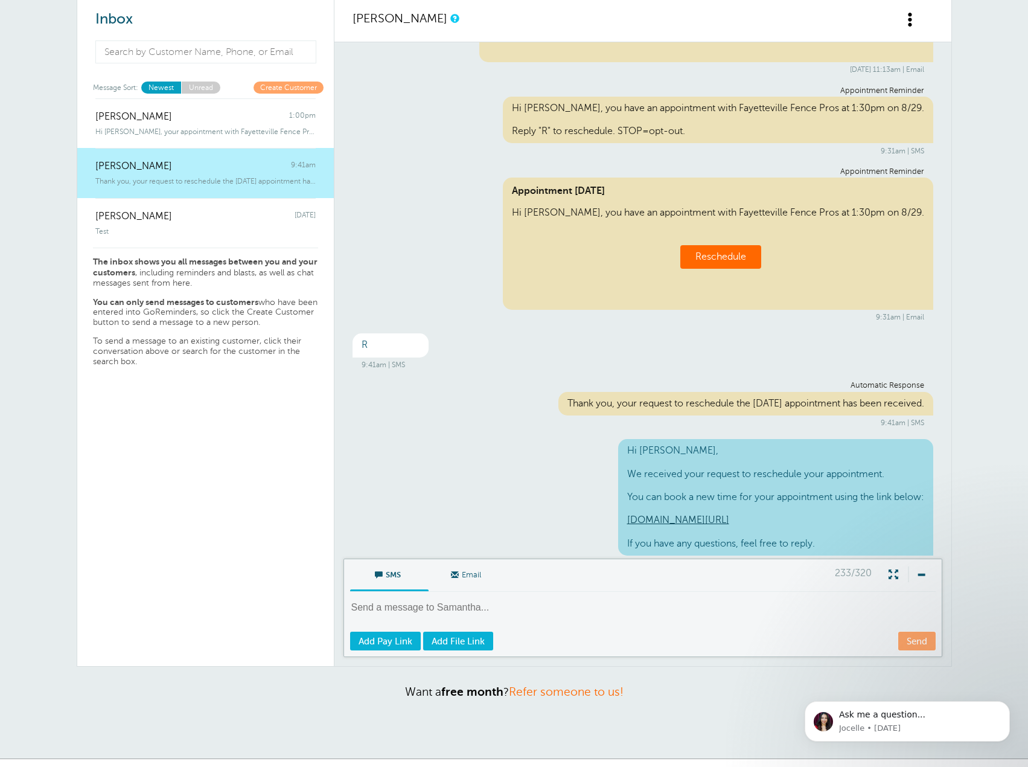
scroll to position [0, 0]
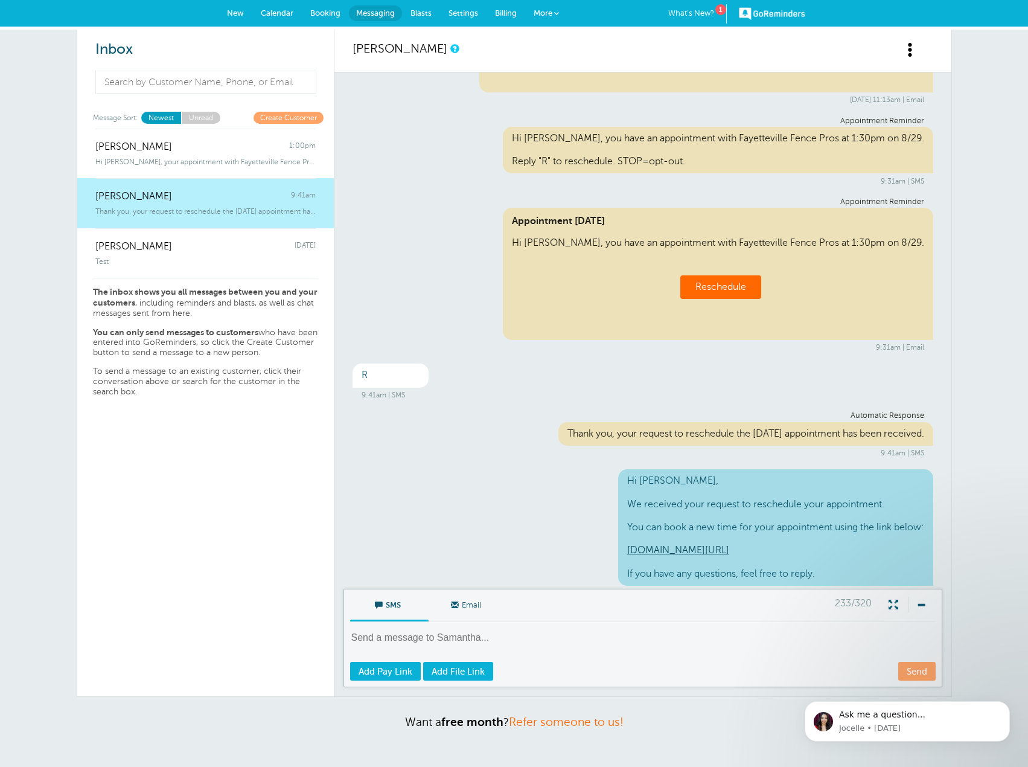
click at [237, 10] on span "New" at bounding box center [235, 12] width 17 height 9
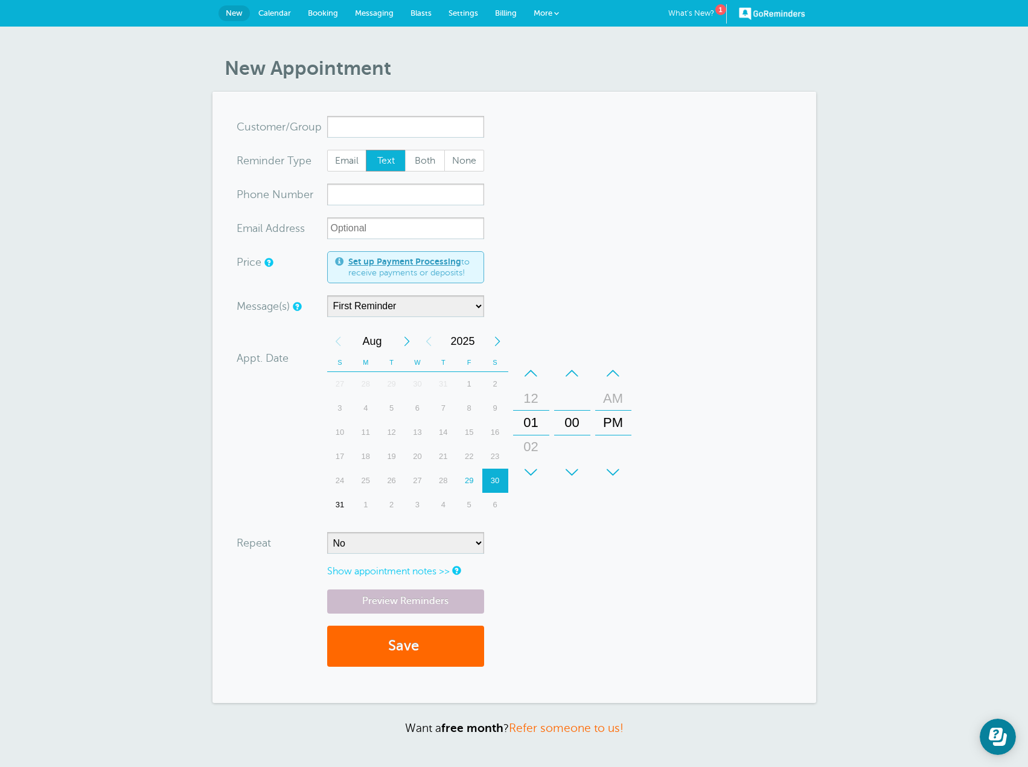
click at [472, 12] on span "Settings" at bounding box center [463, 12] width 30 height 9
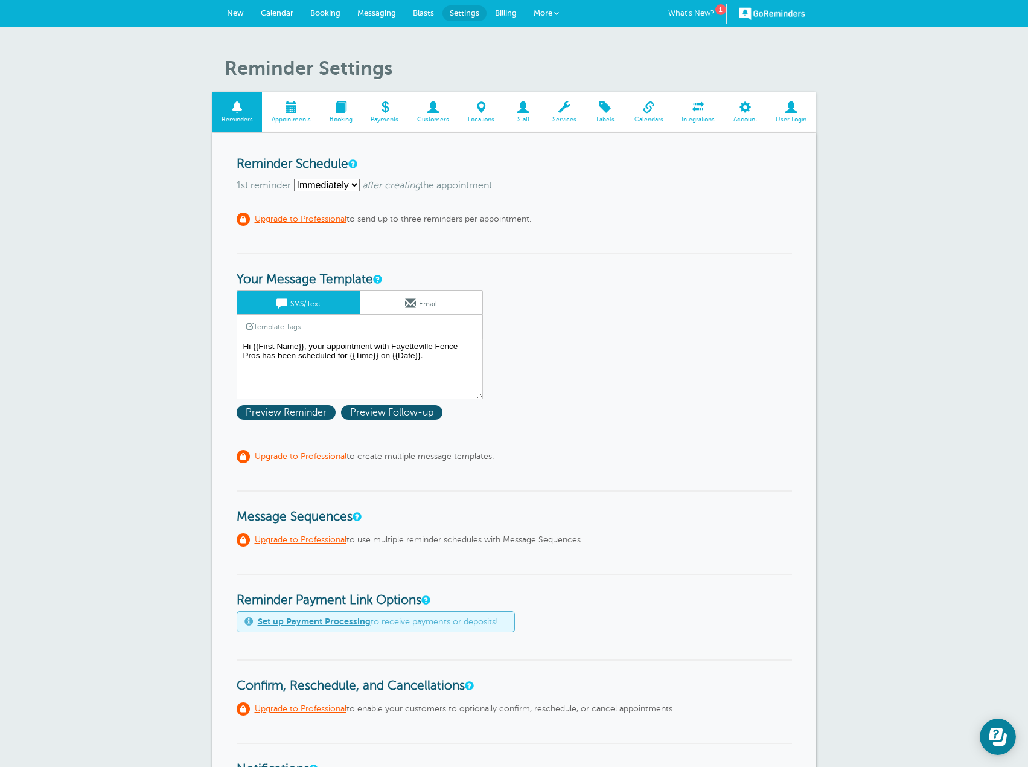
click at [751, 104] on span at bounding box center [745, 106] width 42 height 11
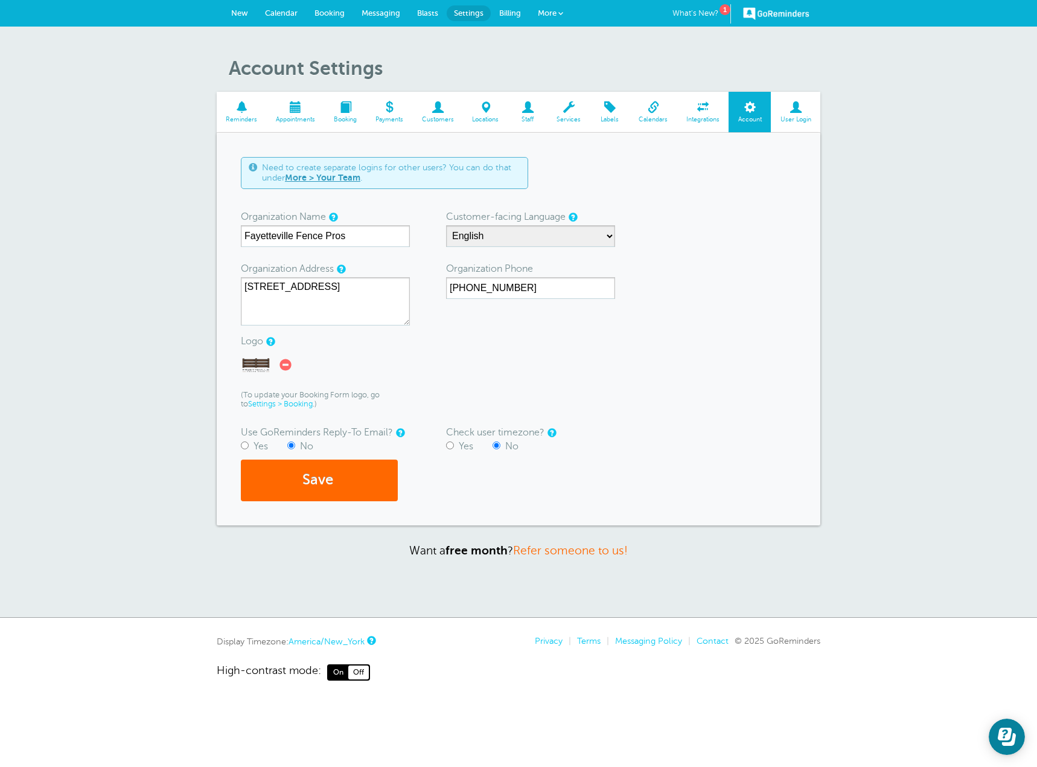
click at [797, 113] on span at bounding box center [795, 106] width 49 height 11
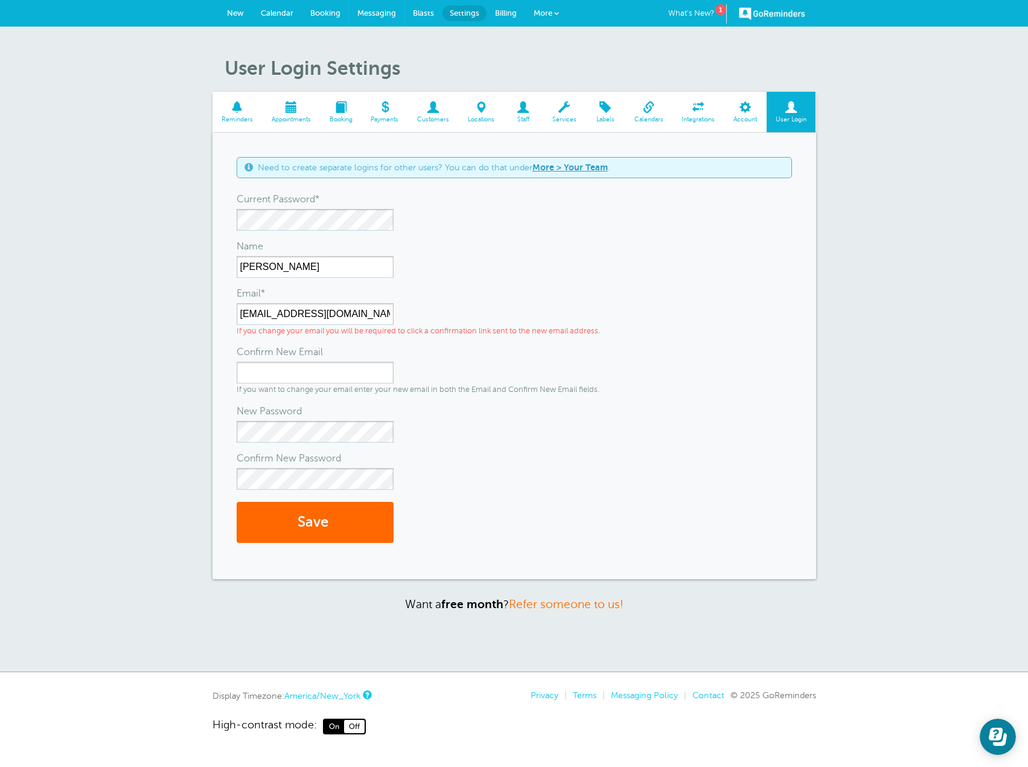
drag, startPoint x: 383, startPoint y: 11, endPoint x: 443, endPoint y: 57, distance: 76.2
click at [383, 10] on span "Messaging" at bounding box center [376, 12] width 39 height 9
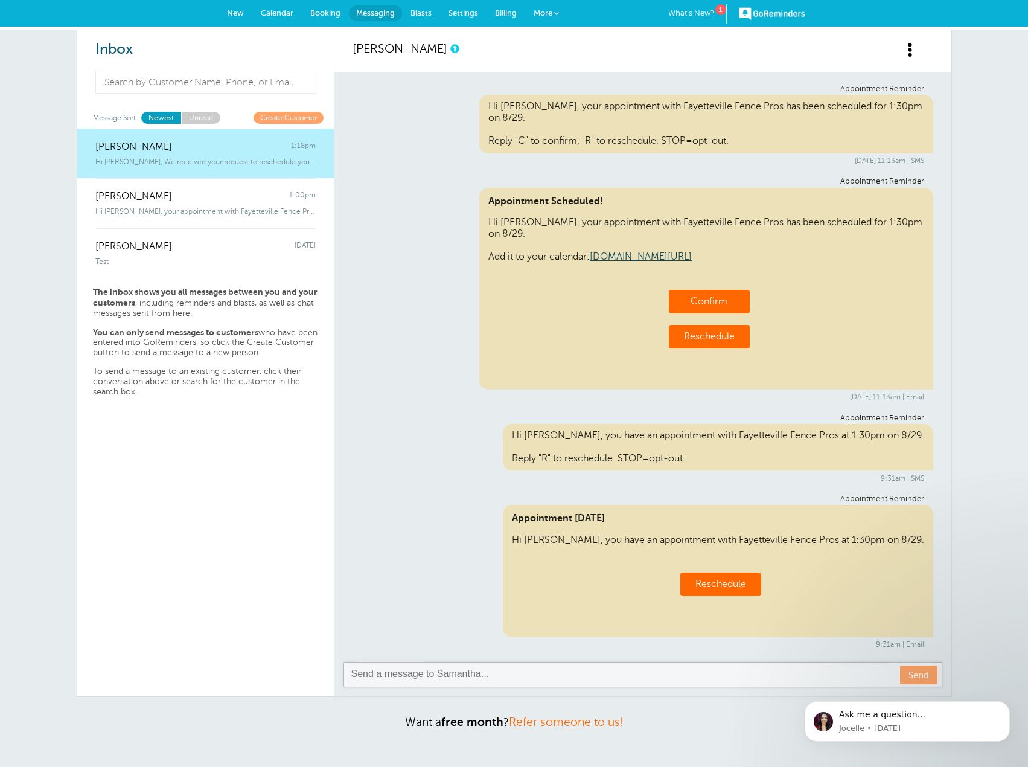
click at [563, 13] on link "More" at bounding box center [546, 13] width 42 height 27
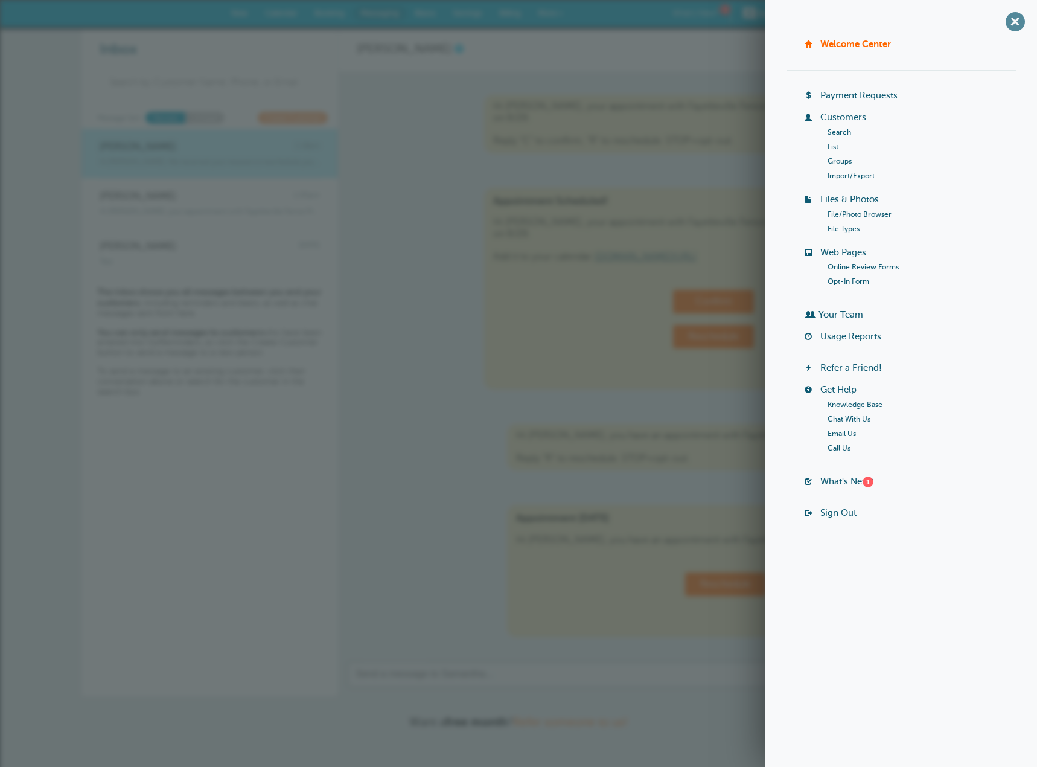
click at [1015, 22] on span "+" at bounding box center [1014, 21] width 27 height 27
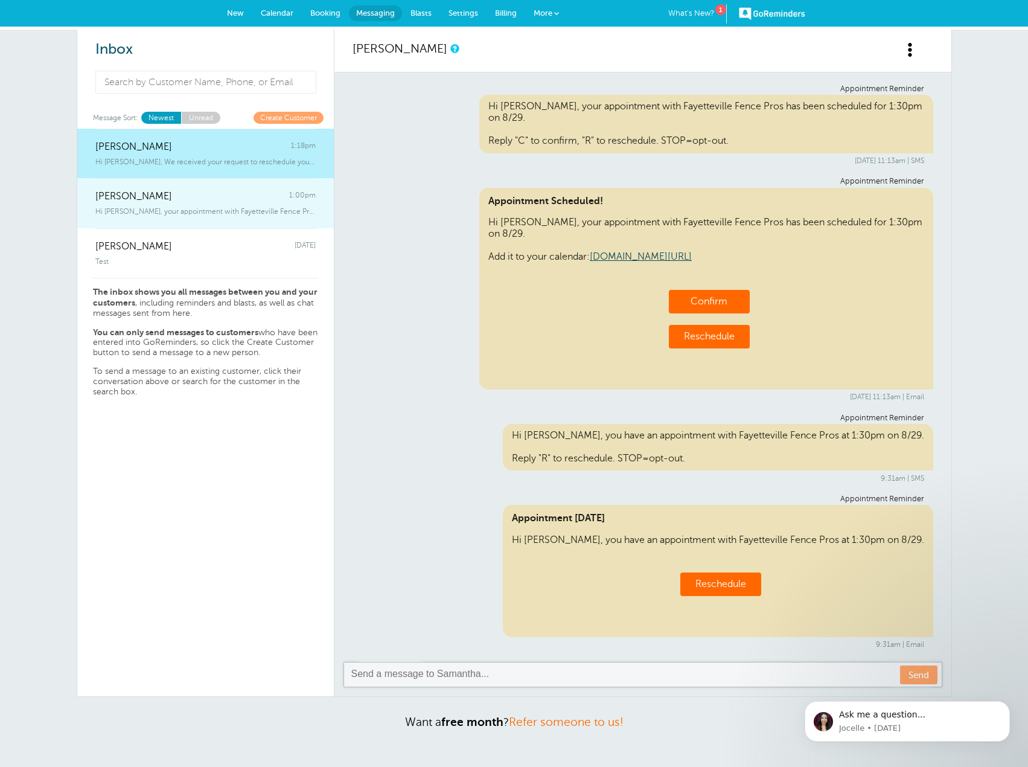
click at [192, 204] on div "Hi [PERSON_NAME], your appointment with Fayetteville Fence Pros has been schedul" at bounding box center [205, 208] width 220 height 13
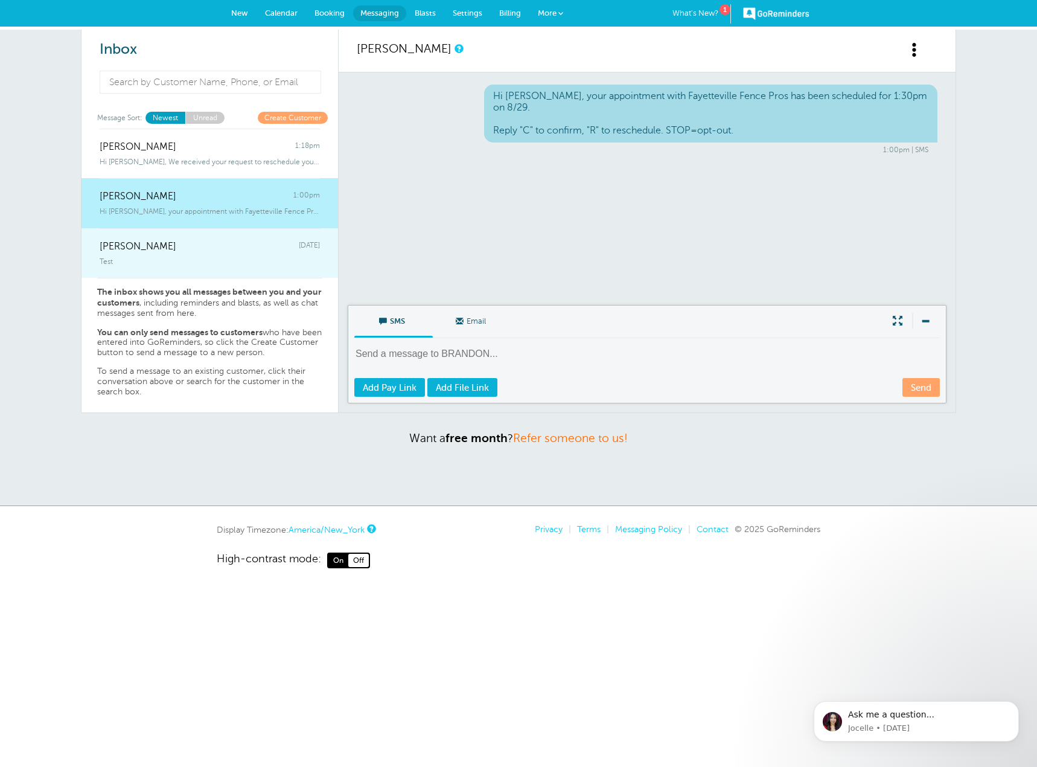
click at [167, 254] on div "Test" at bounding box center [210, 258] width 220 height 13
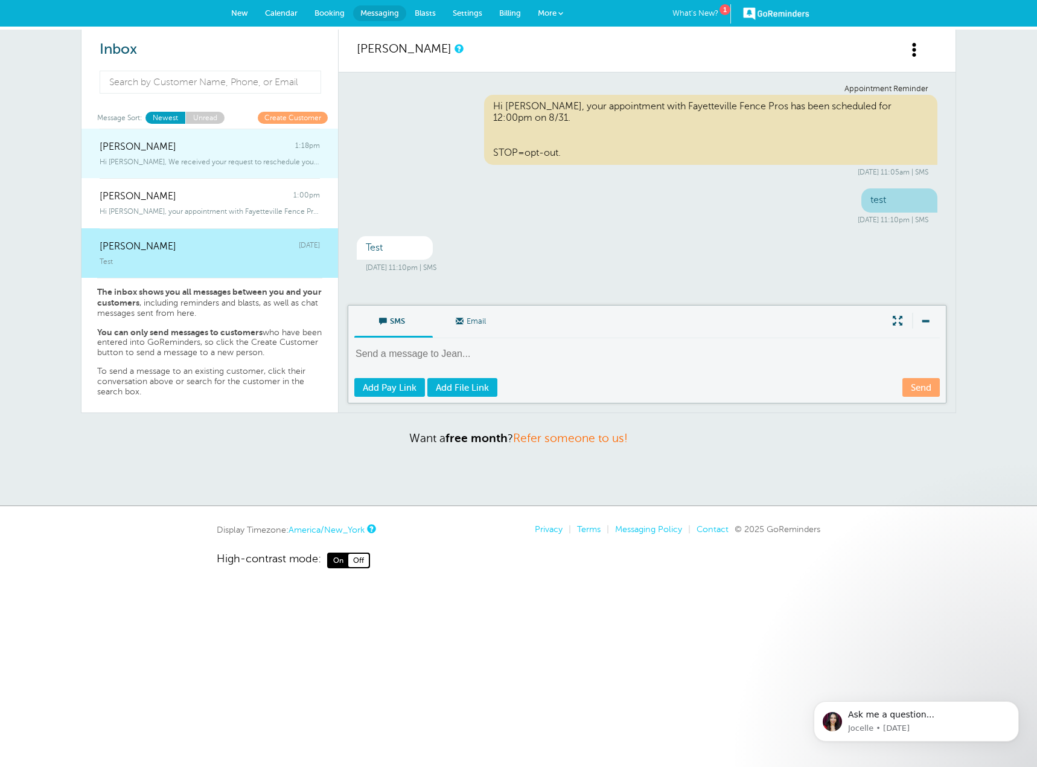
click at [141, 149] on span "[PERSON_NAME]" at bounding box center [138, 146] width 77 height 11
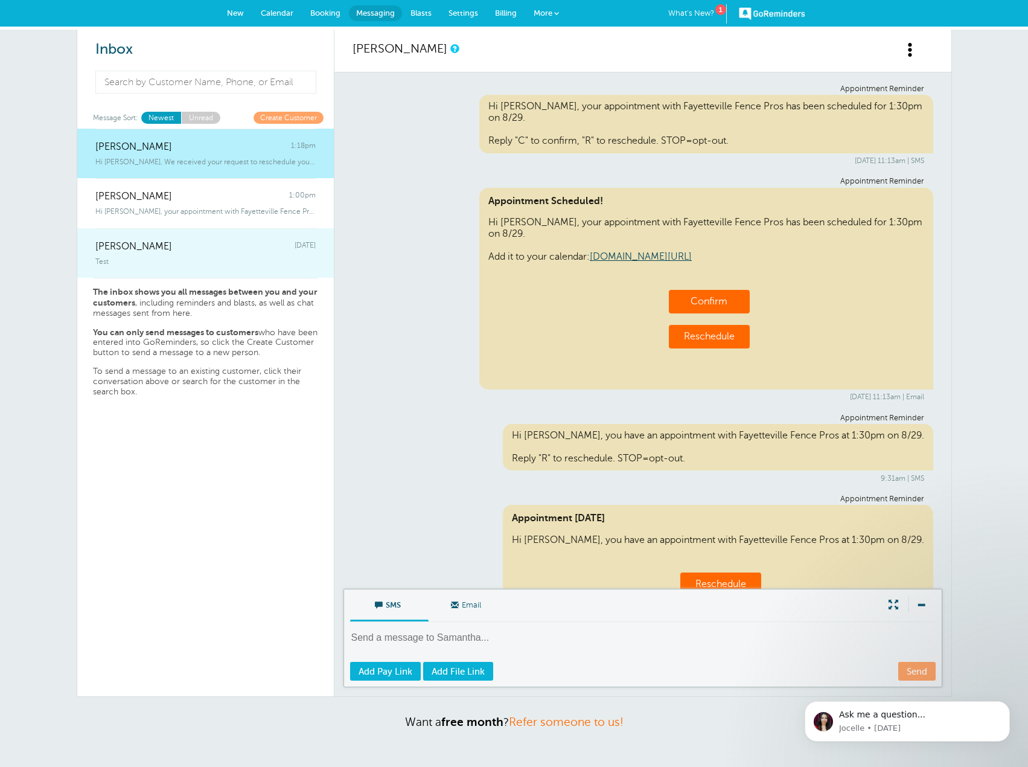
scroll to position [318, 0]
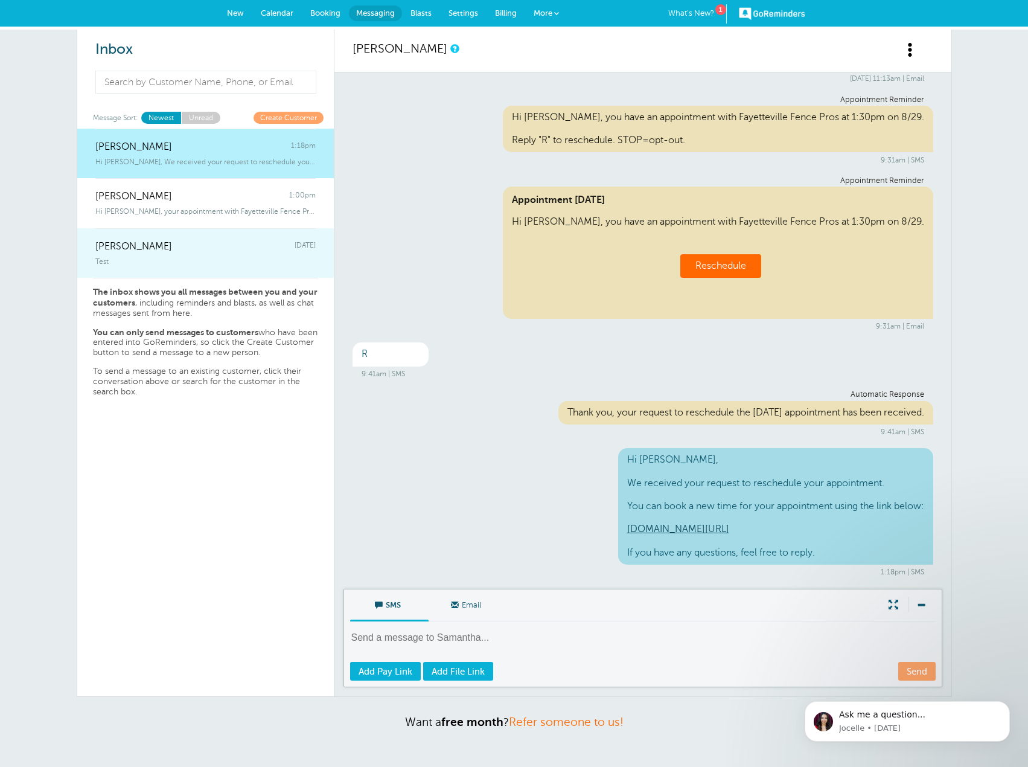
click at [170, 234] on div "[PERSON_NAME] [DATE]" at bounding box center [205, 240] width 220 height 24
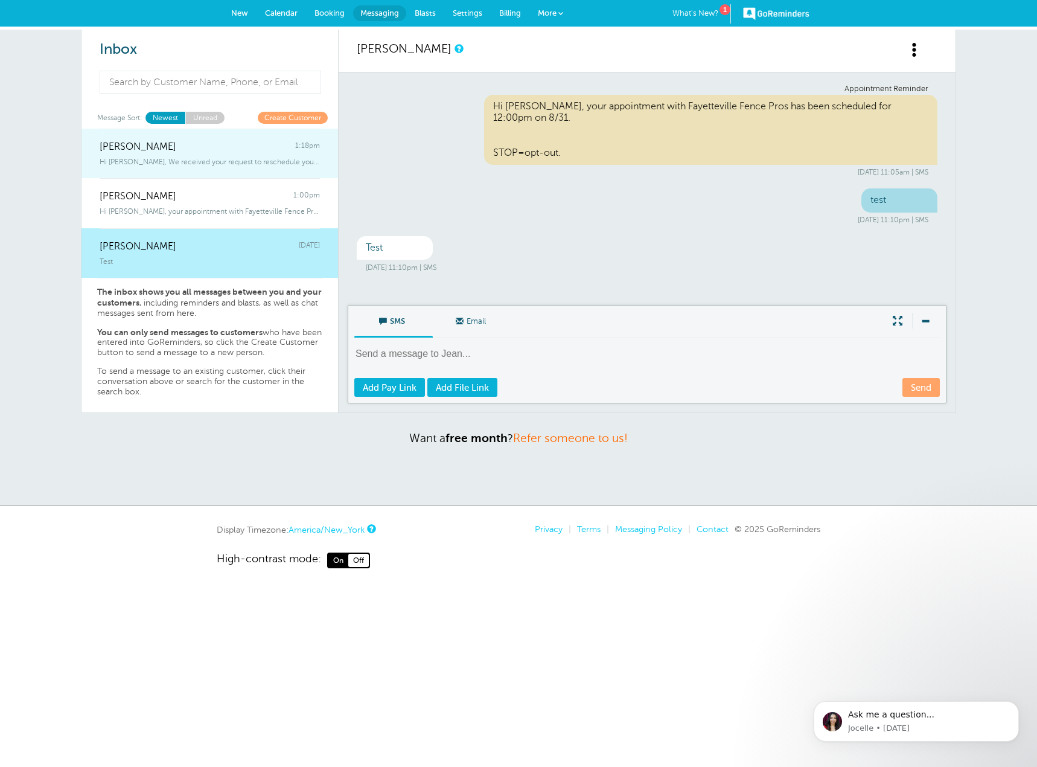
click at [184, 144] on div "[PERSON_NAME] 1:18pm" at bounding box center [210, 141] width 220 height 24
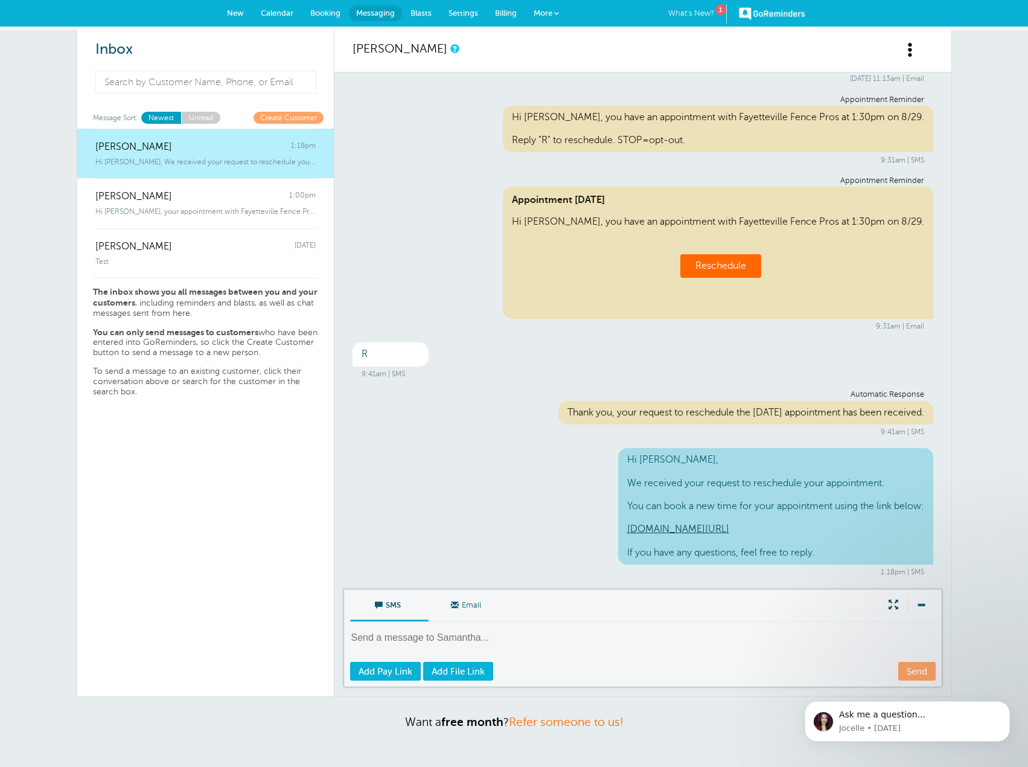
click at [686, 13] on link "What's New? 1" at bounding box center [697, 13] width 59 height 19
